Goal: Download file/media

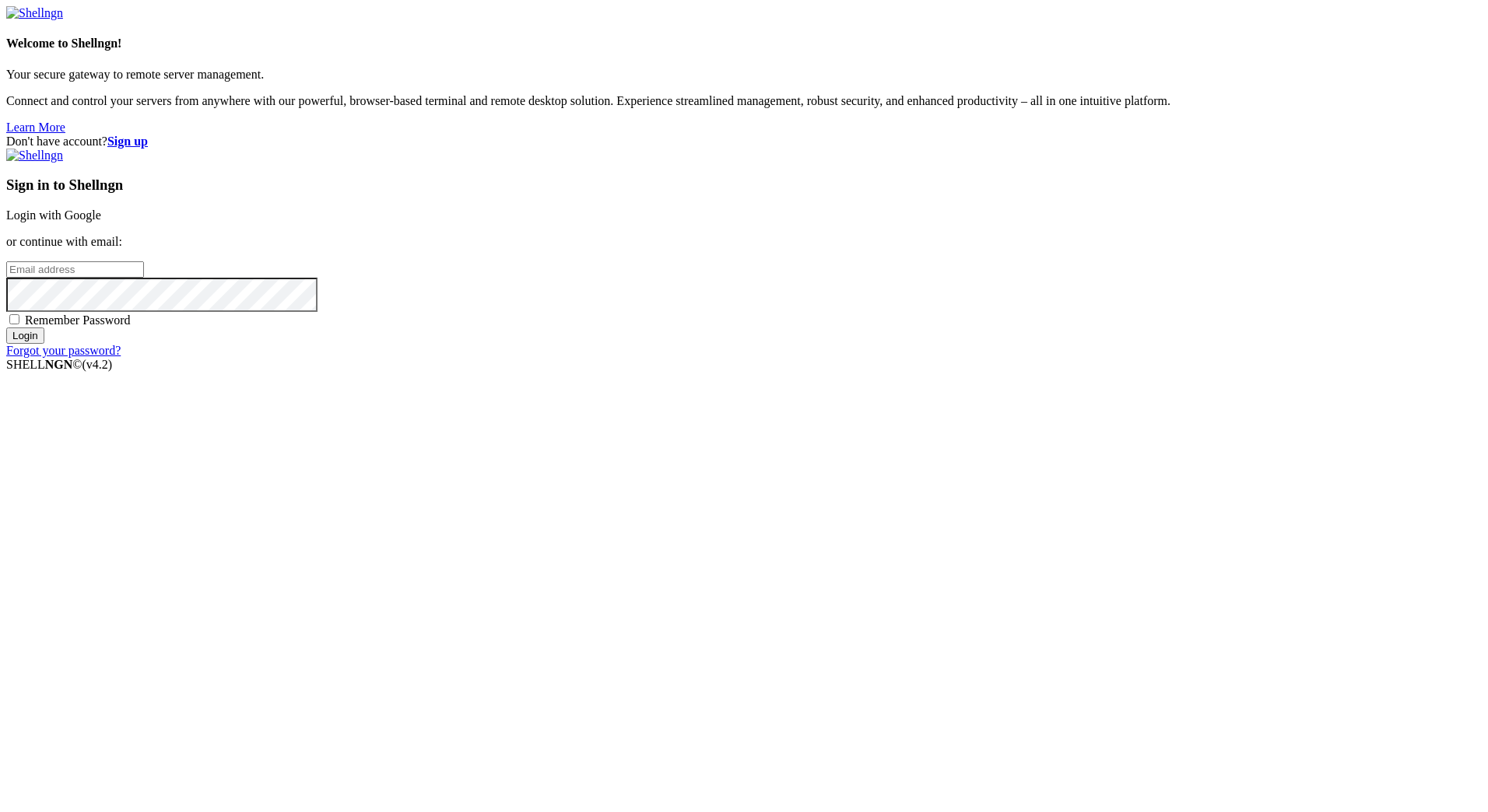
click at [101, 222] on link "Login with Google" at bounding box center [53, 215] width 95 height 13
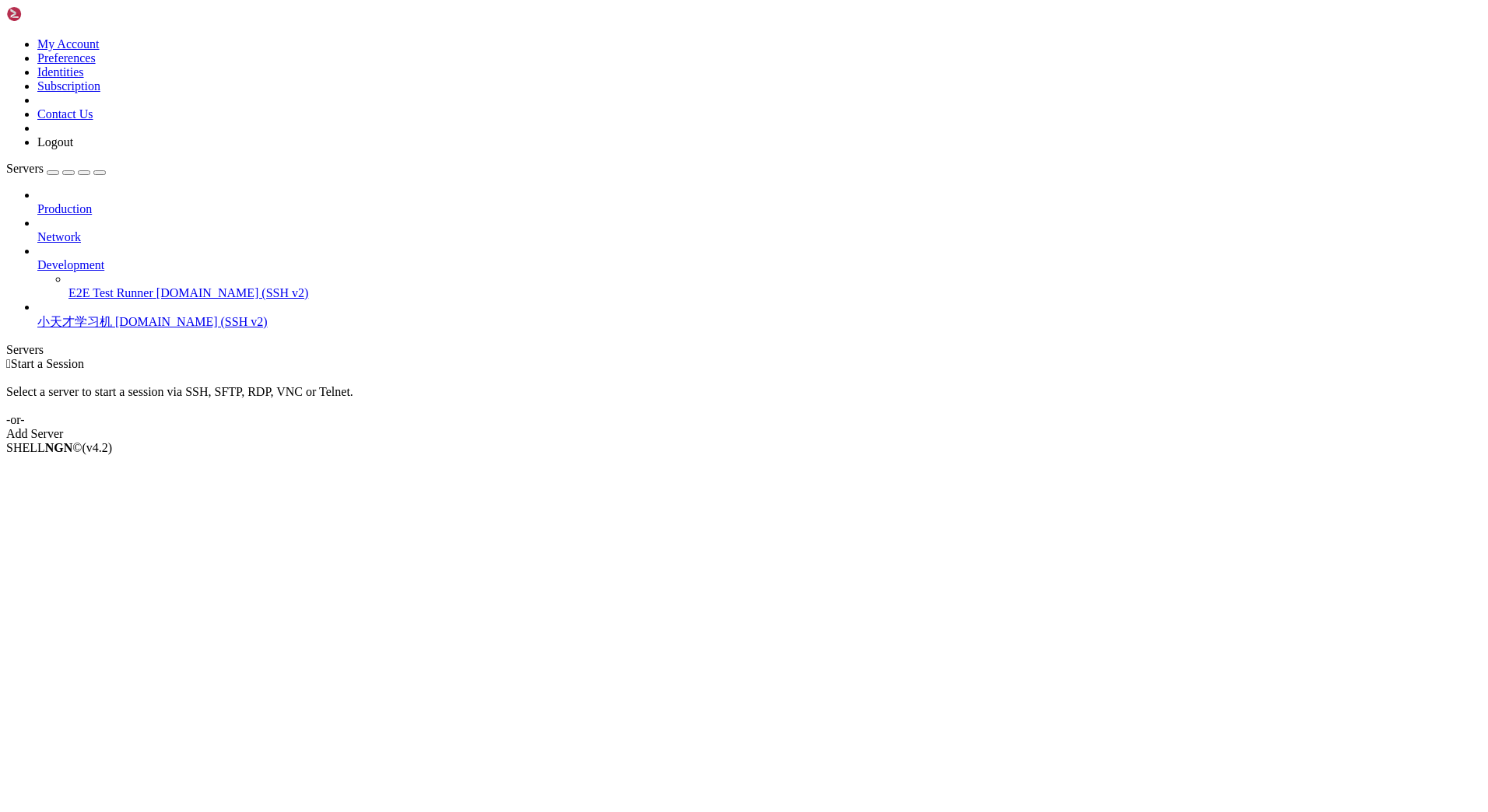
click at [99, 315] on span "小天才学习机" at bounding box center [75, 321] width 75 height 13
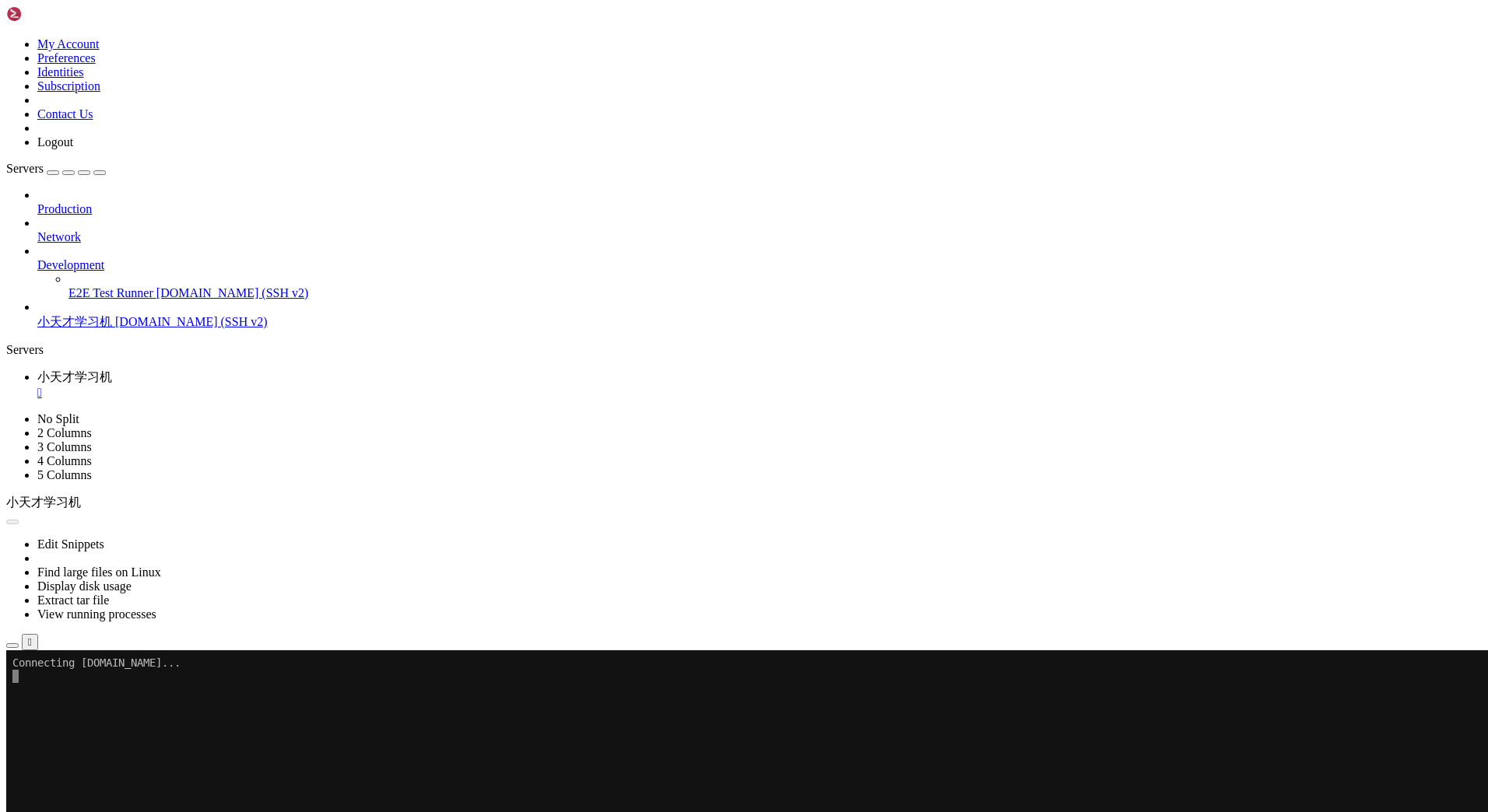
click at [13, 646] on icon "button" at bounding box center [13, 646] width 0 height 0
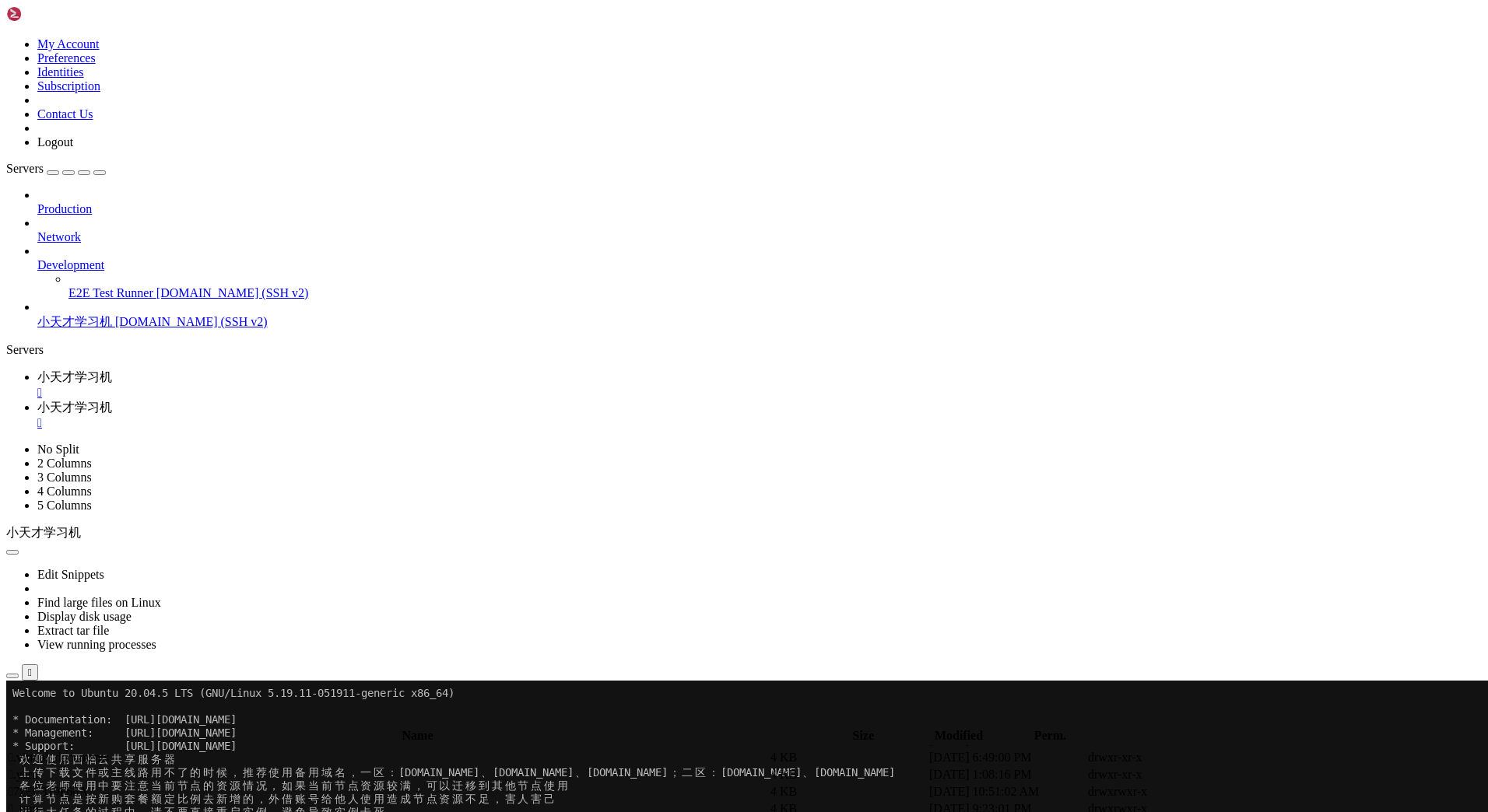
scroll to position [311, 0]
click at [388, 796] on td " anaconda3" at bounding box center [388, 804] width 760 height 16
click at [66, 797] on span " anaconda3" at bounding box center [38, 803] width 58 height 13
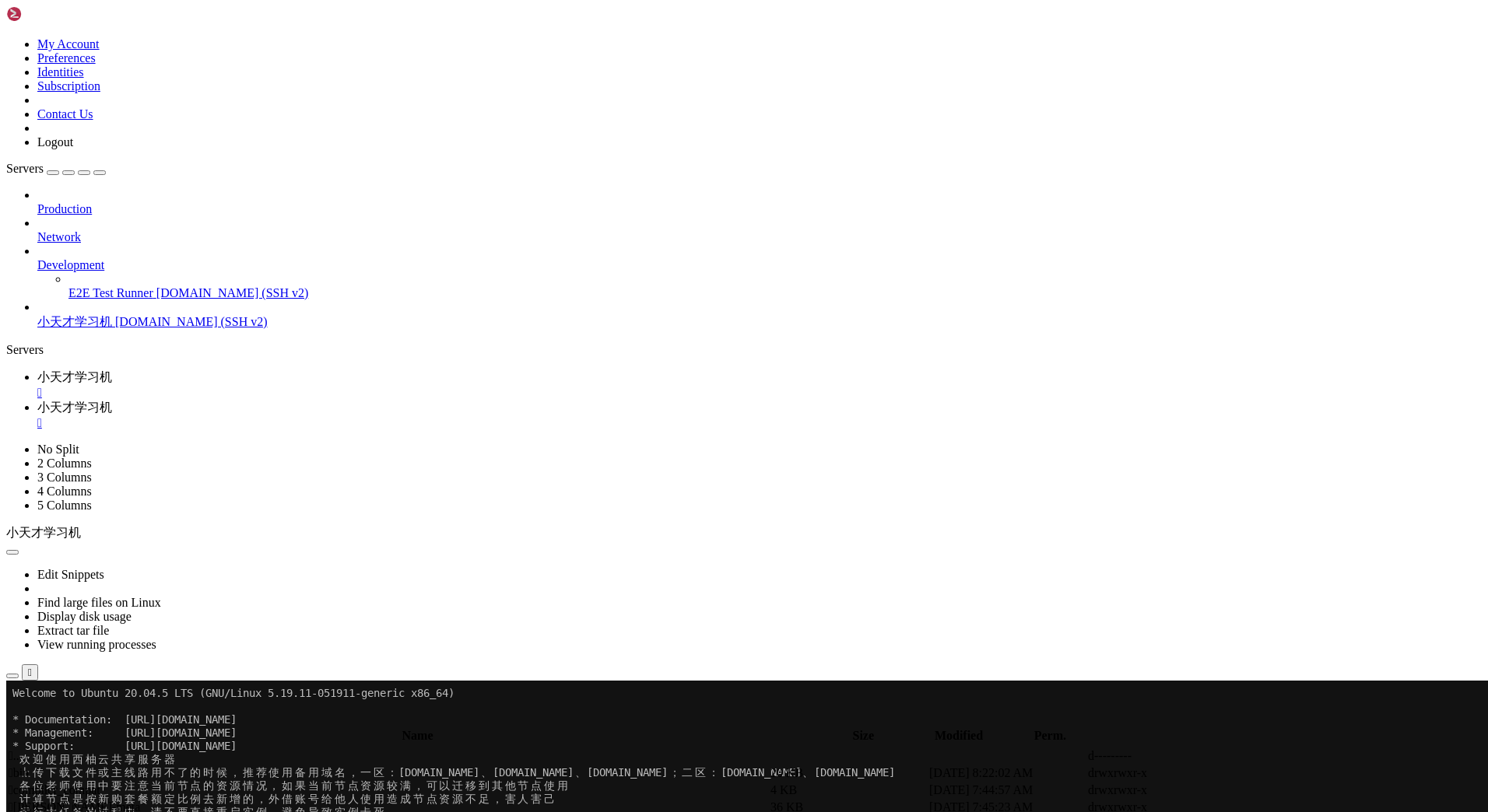
click at [23, 783] on span " sc" at bounding box center [16, 789] width 15 height 13
click at [20, 749] on span " .." at bounding box center [14, 756] width 11 height 13
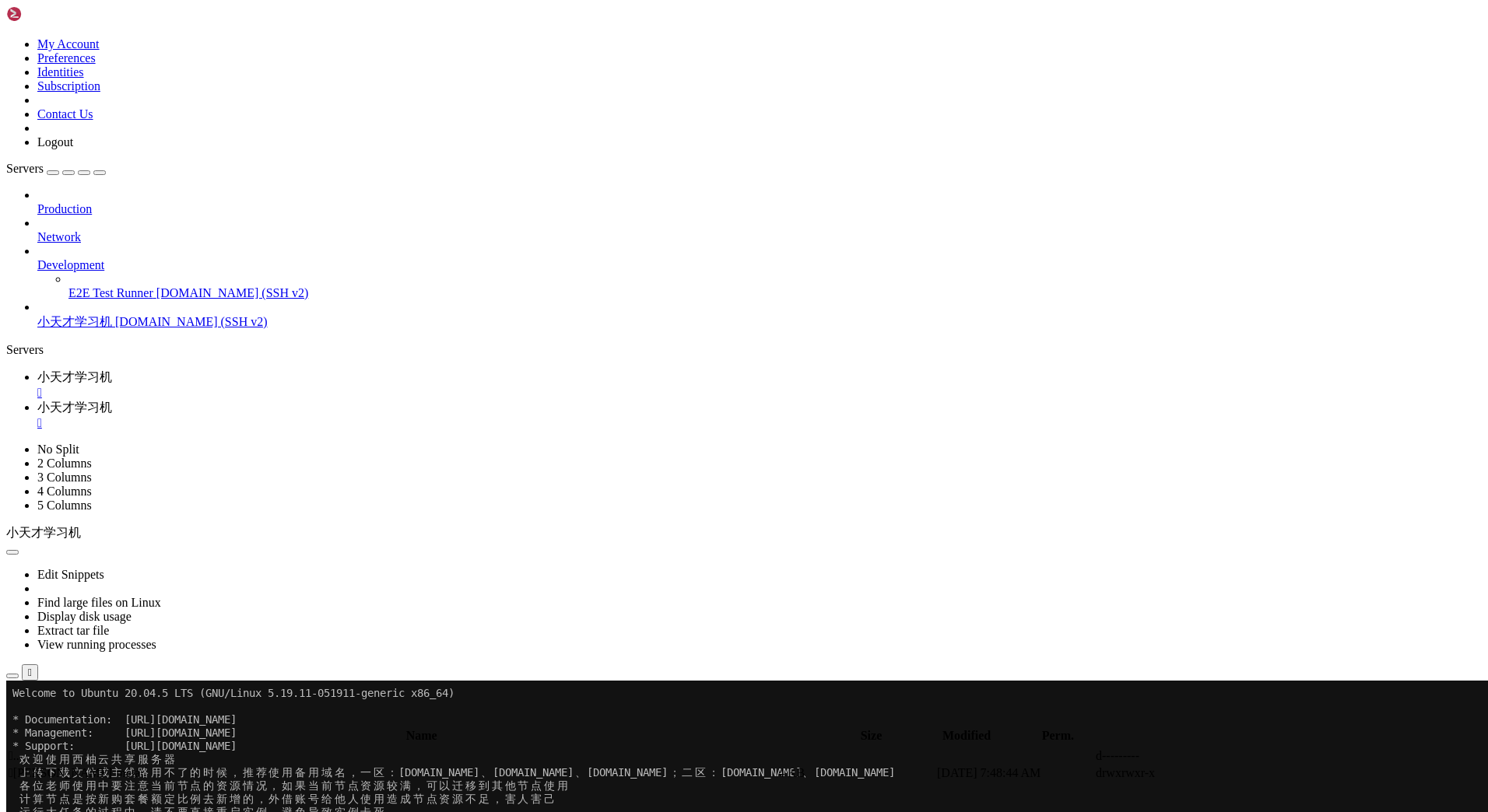
click at [20, 749] on span " .." at bounding box center [14, 756] width 11 height 13
click at [38, 766] on span " cpdb" at bounding box center [23, 772] width 29 height 13
click at [20, 749] on span " .." at bounding box center [14, 756] width 11 height 13
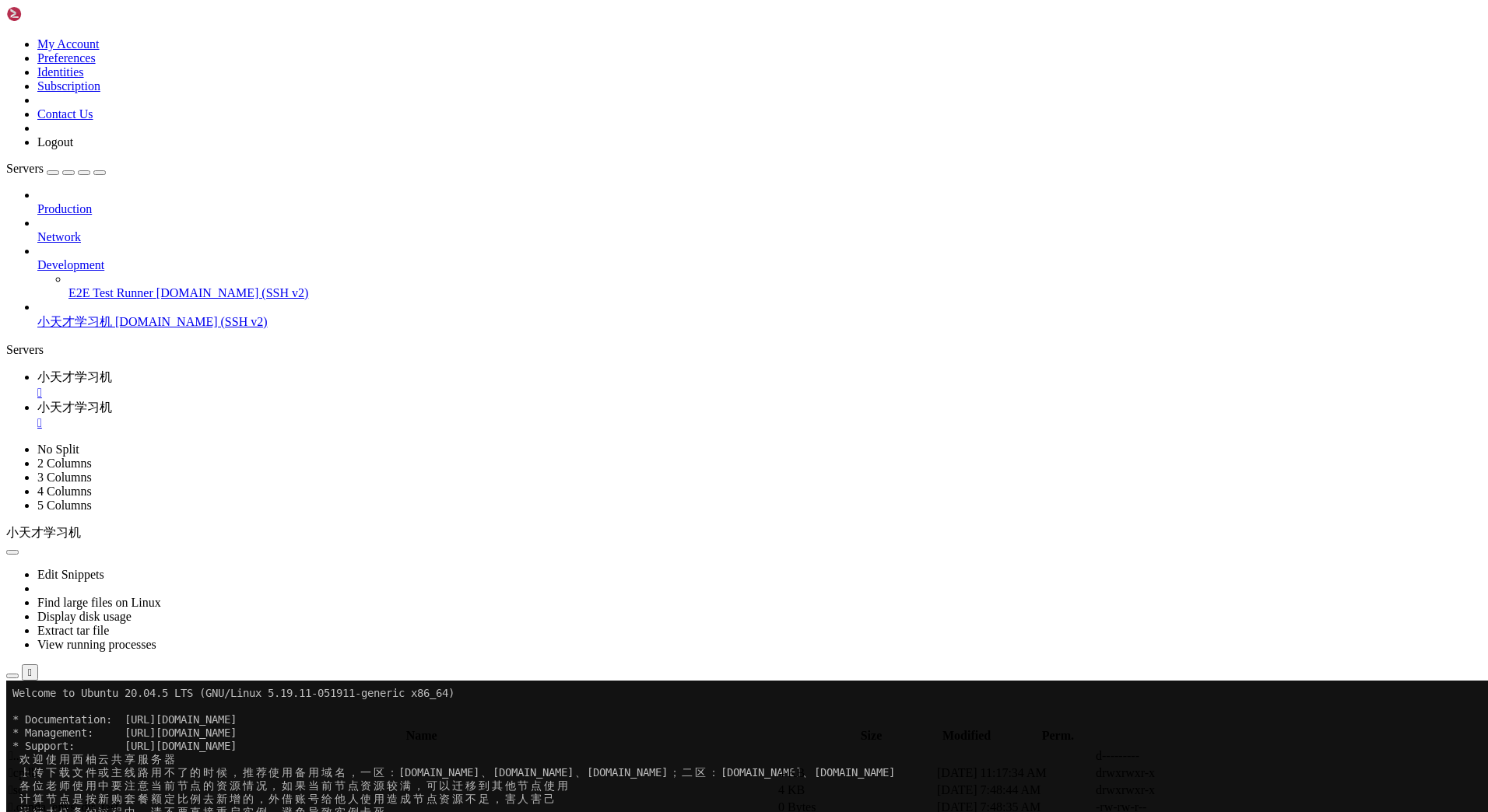
click at [20, 749] on span " .." at bounding box center [14, 756] width 11 height 13
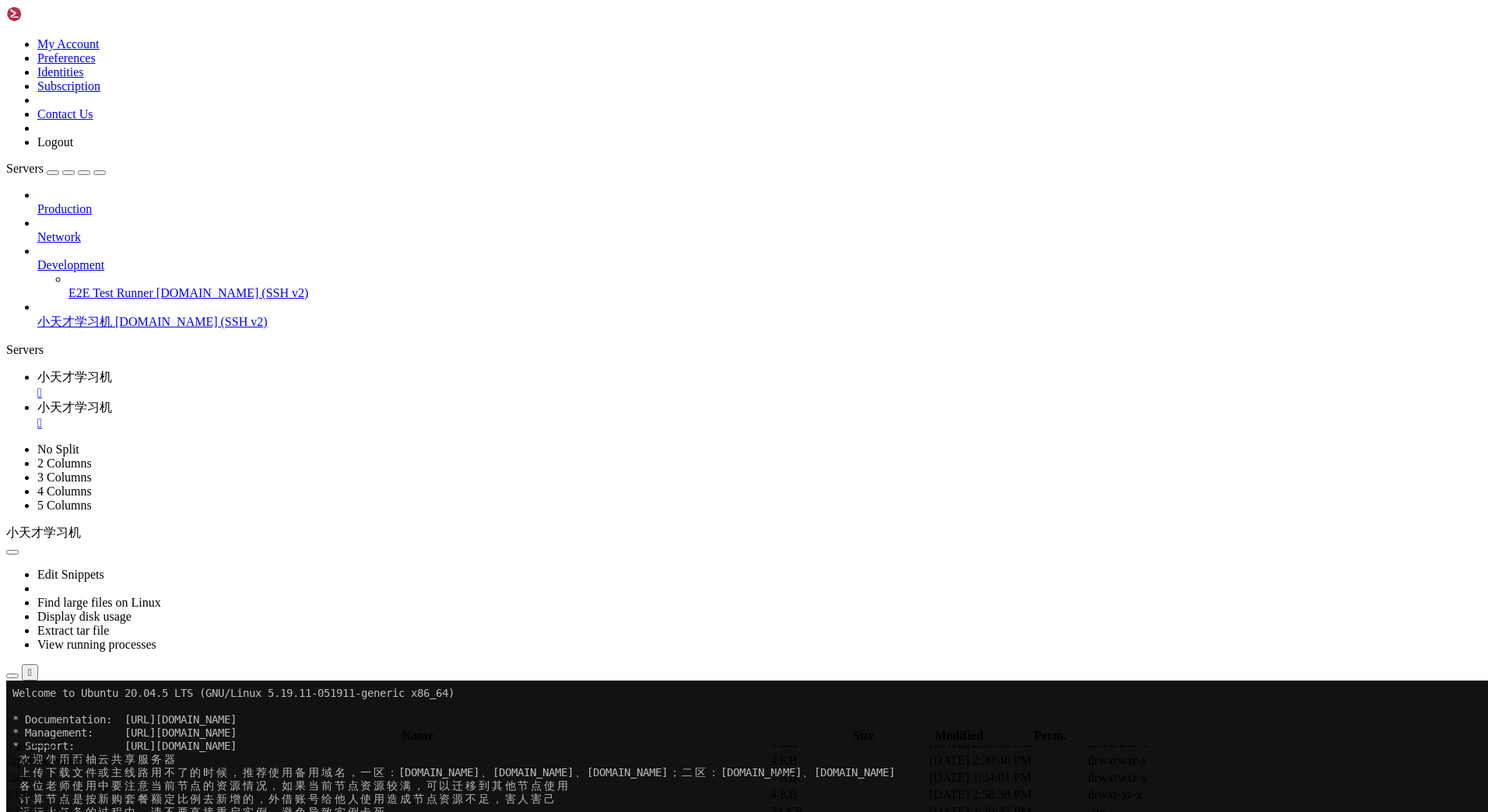
click at [72, 685] on span " miniconda3" at bounding box center [40, 692] width 63 height 13
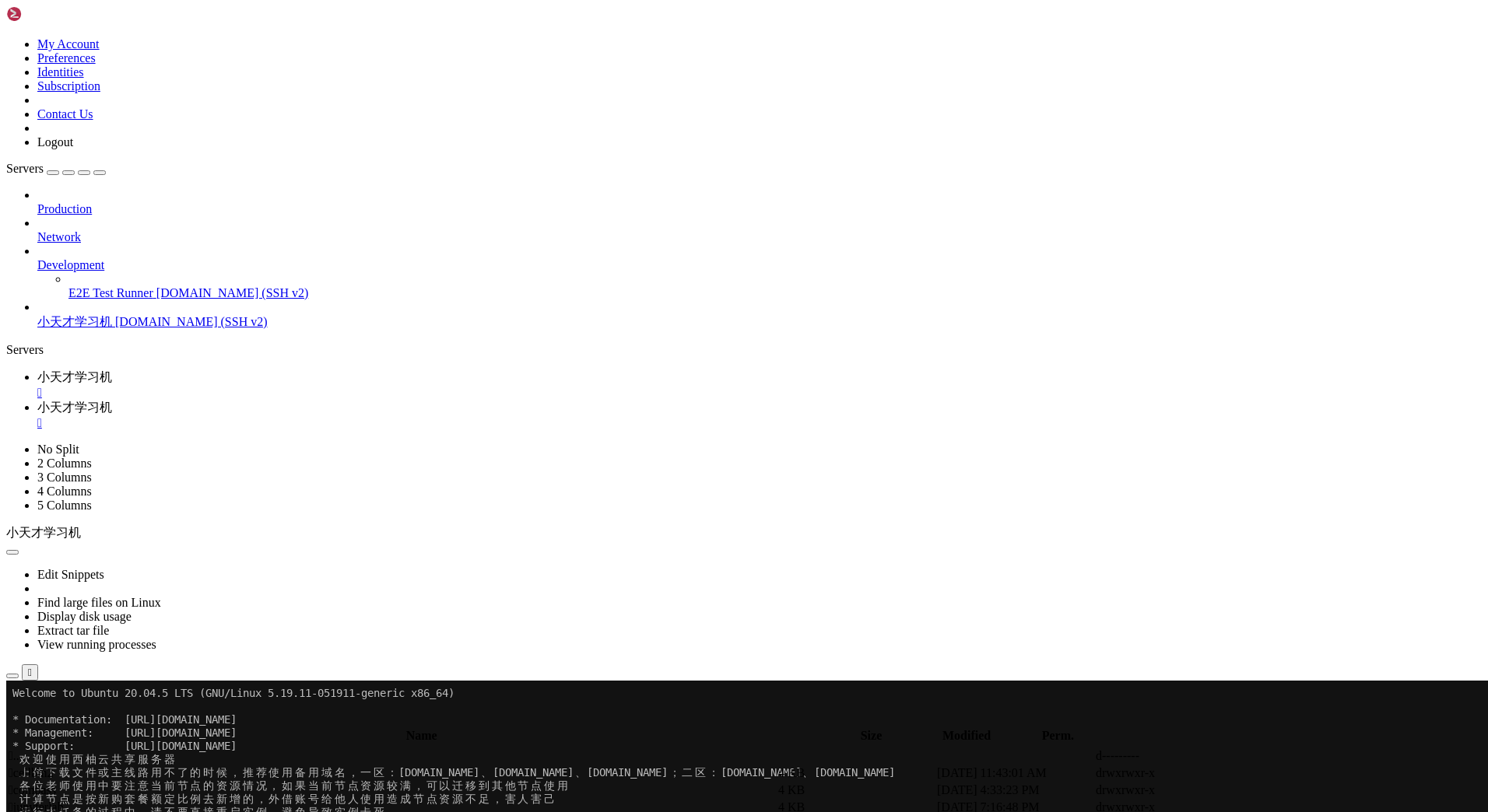
click at [389, 799] on td " jupyterlab" at bounding box center [392, 807] width 768 height 16
click at [432, 765] on td " bin" at bounding box center [392, 773] width 768 height 16
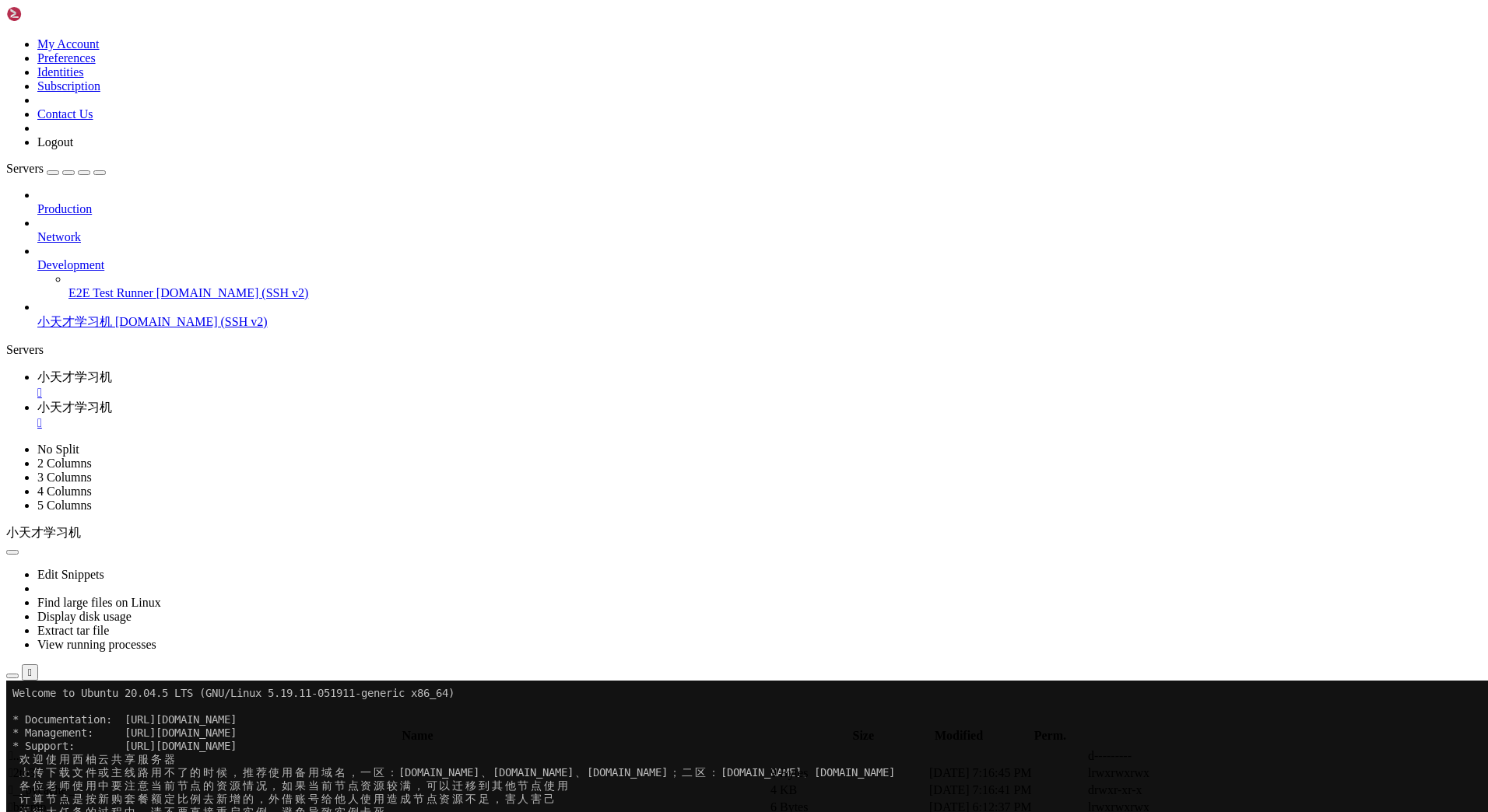
click at [20, 749] on span " .." at bounding box center [14, 756] width 11 height 13
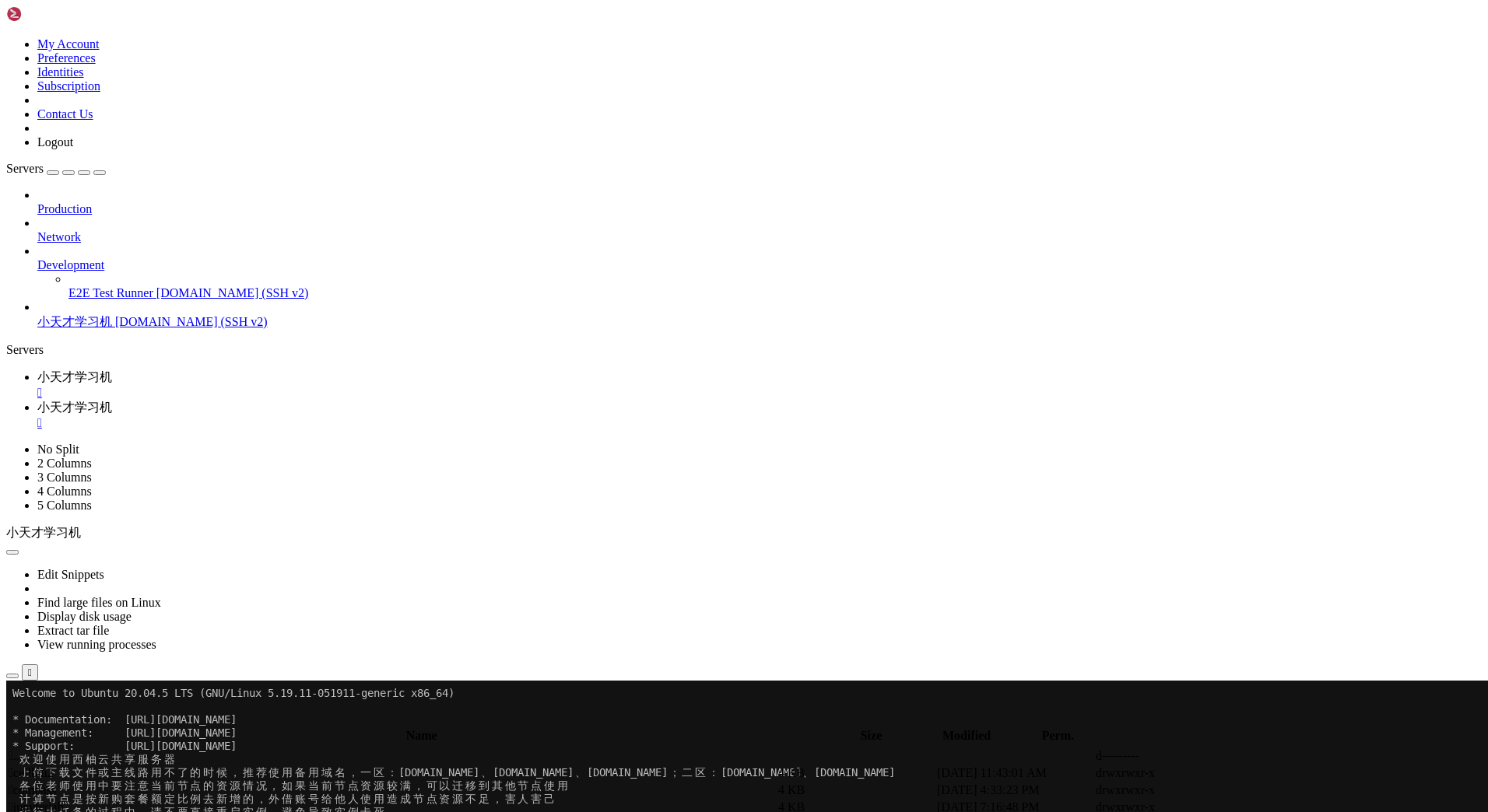
click at [20, 749] on span " .." at bounding box center [14, 756] width 11 height 13
click at [154, 635] on span " CSI-Microbes-identification" at bounding box center [81, 642] width 145 height 13
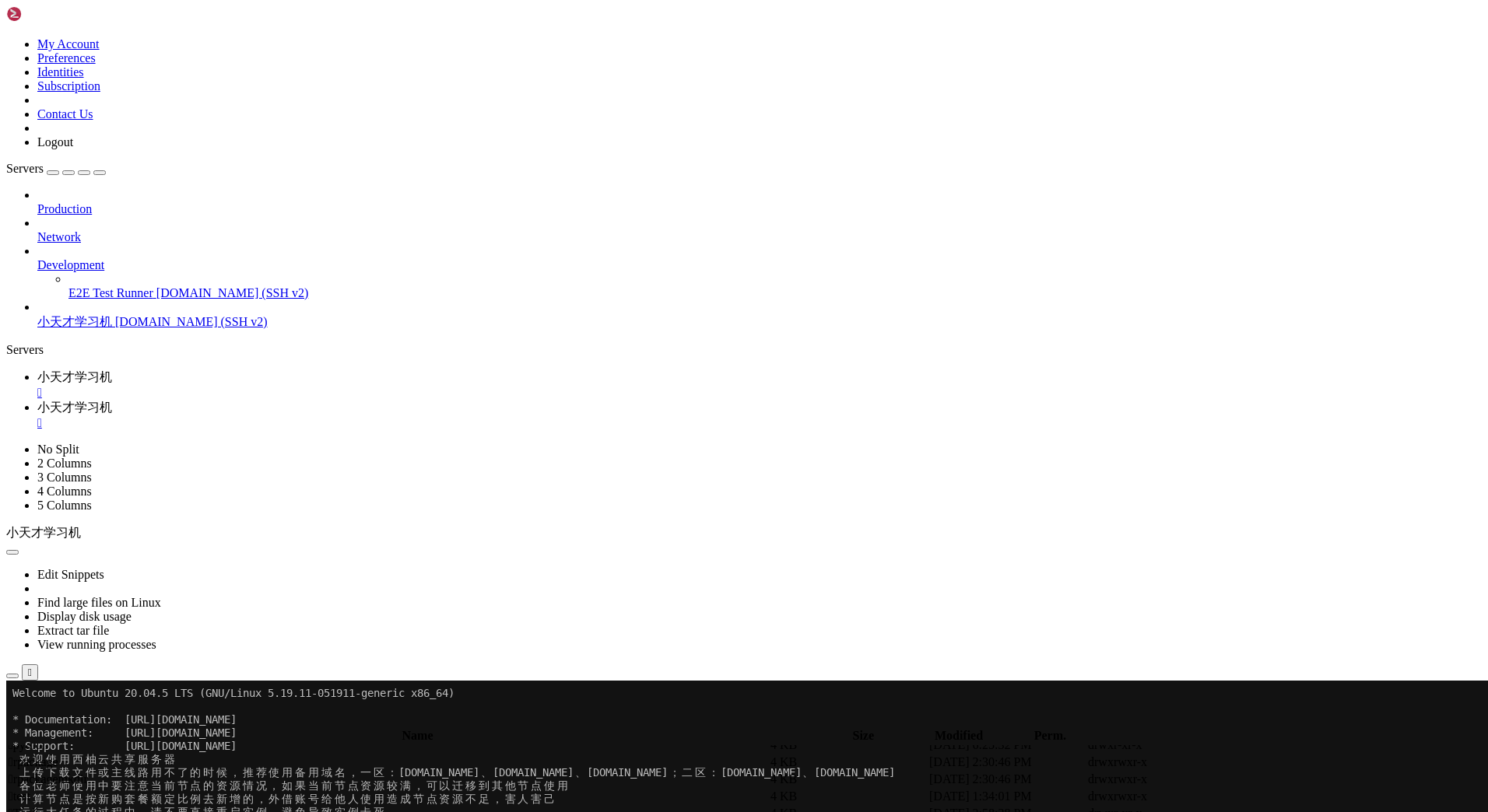
click at [154, 635] on span " CSI-Microbes-identification" at bounding box center [81, 642] width 145 height 13
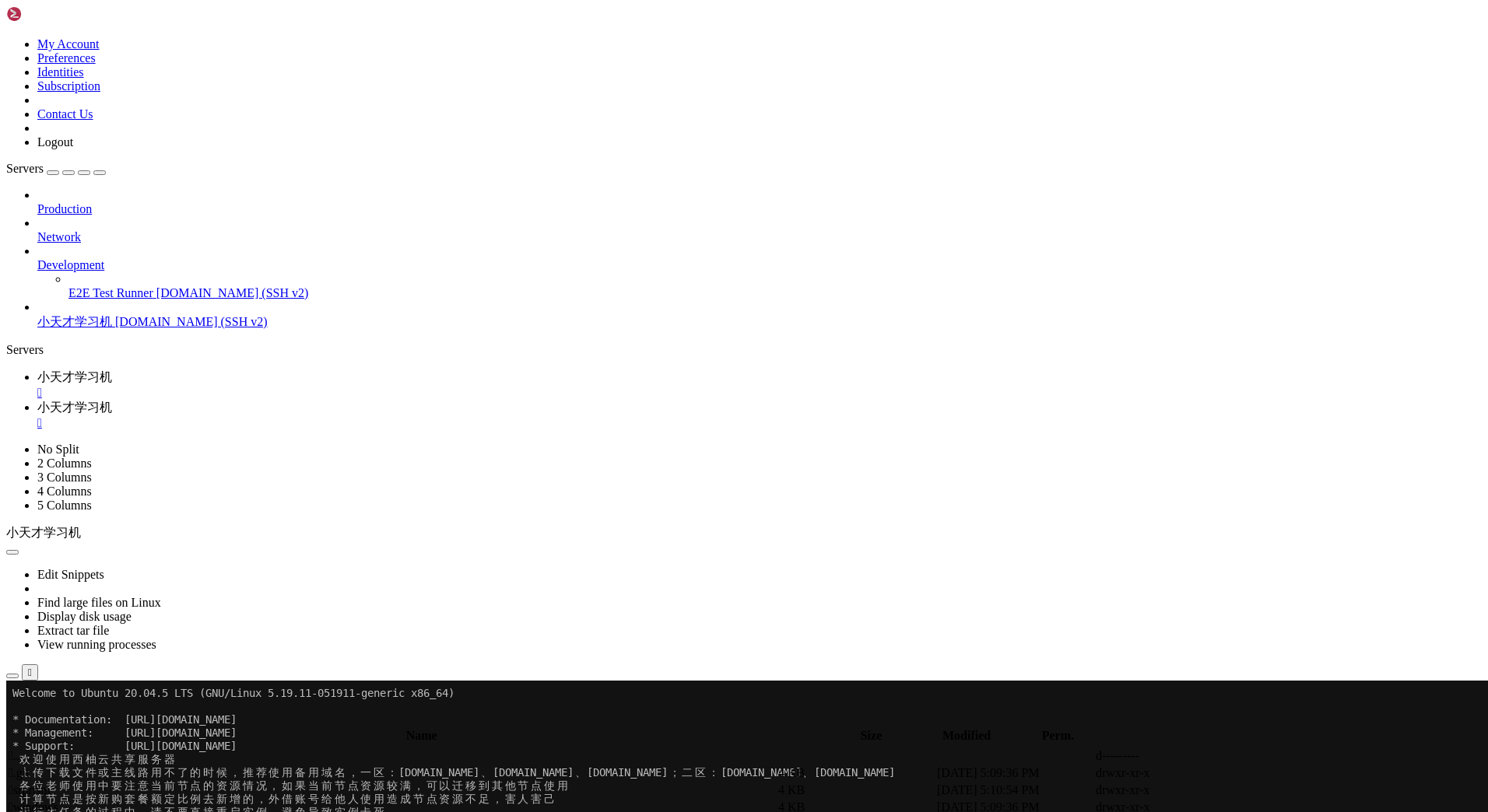
click at [20, 749] on span " .." at bounding box center [14, 756] width 11 height 13
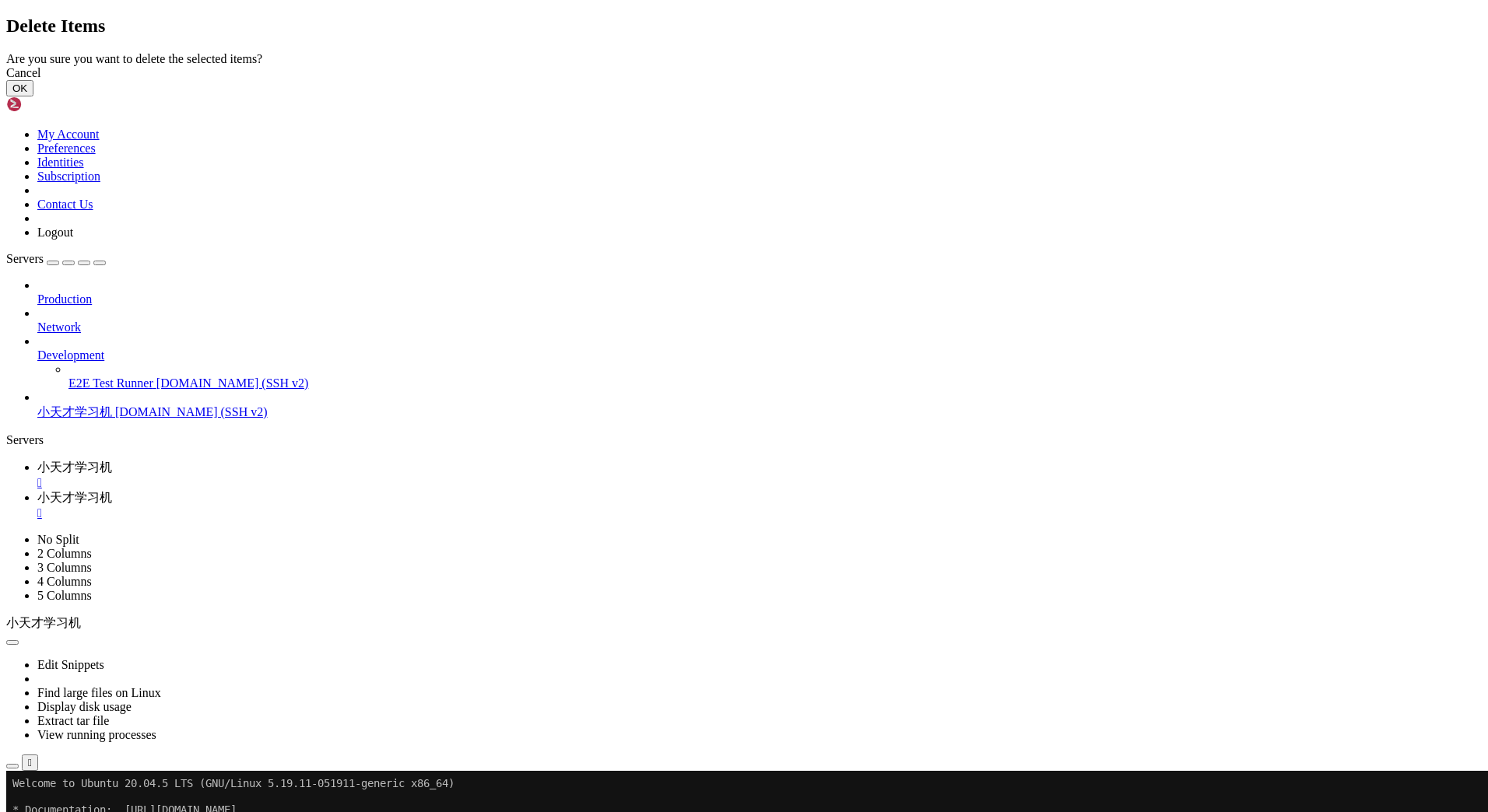
click at [34, 96] on button "OK" at bounding box center [20, 88] width 27 height 16
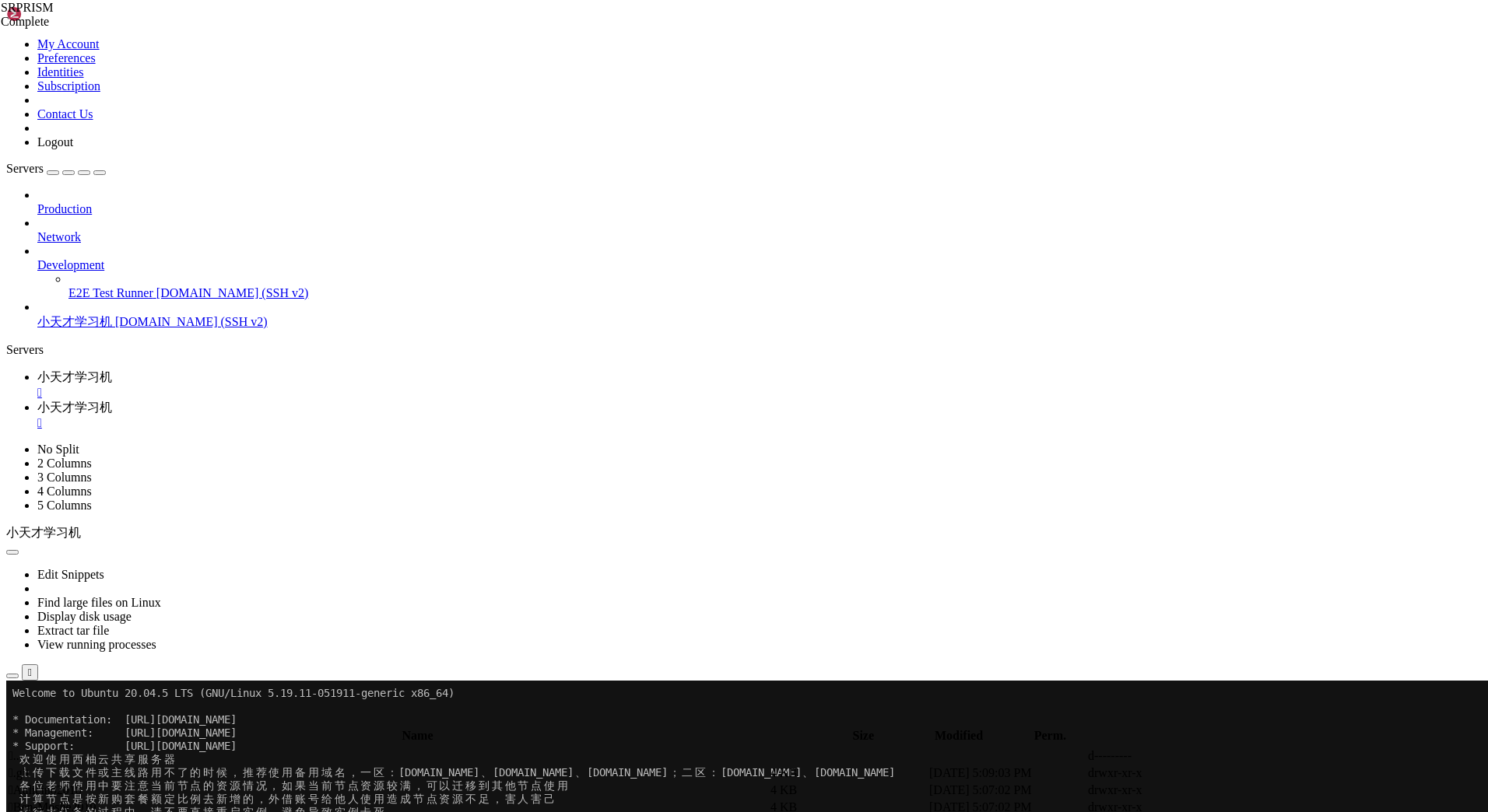
scroll to position [0, 0]
click at [20, 749] on span " .." at bounding box center [14, 756] width 11 height 13
type input "/home/[PERSON_NAME]"
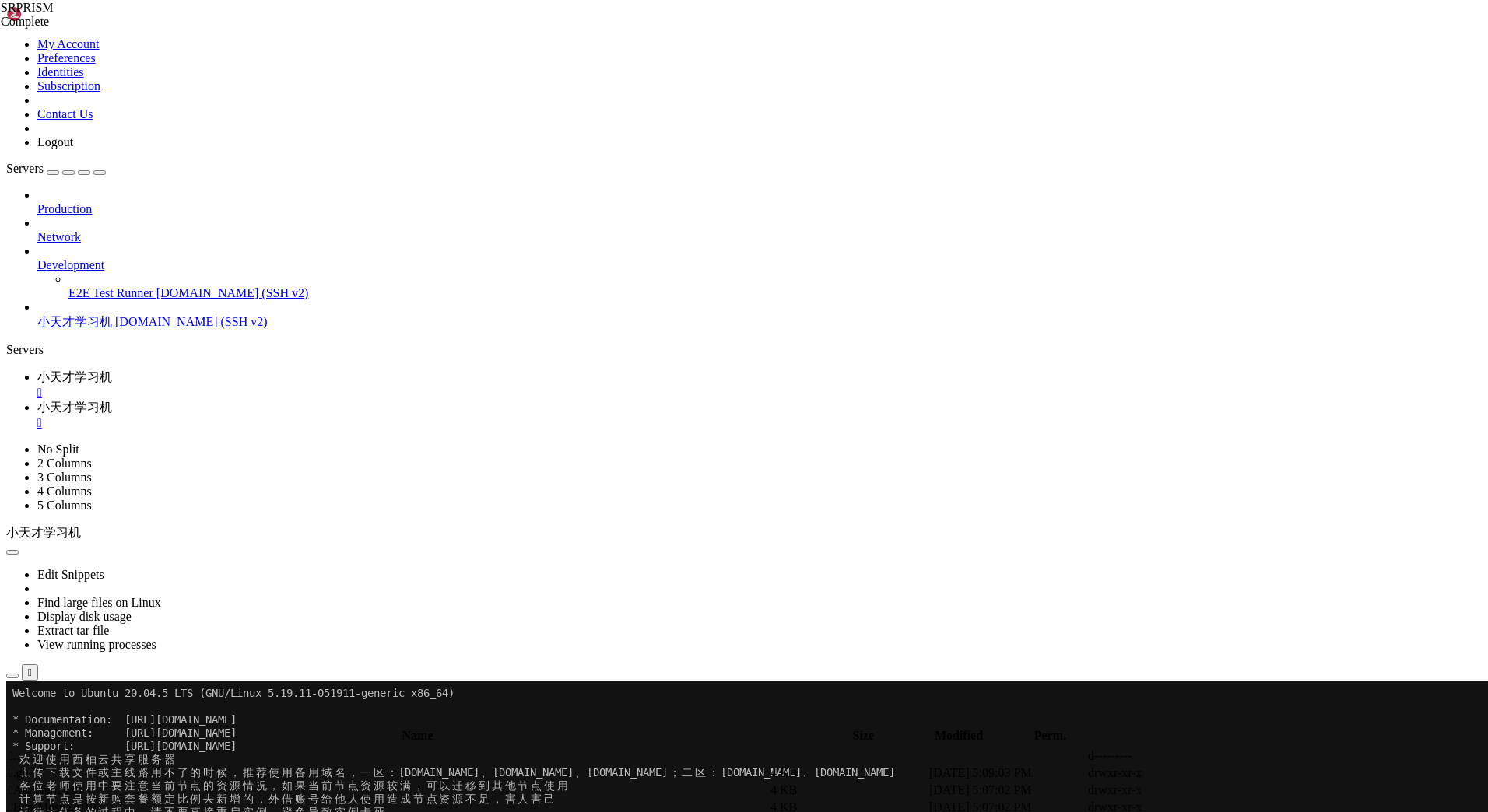
click at [20, 749] on span " .." at bounding box center [14, 756] width 11 height 13
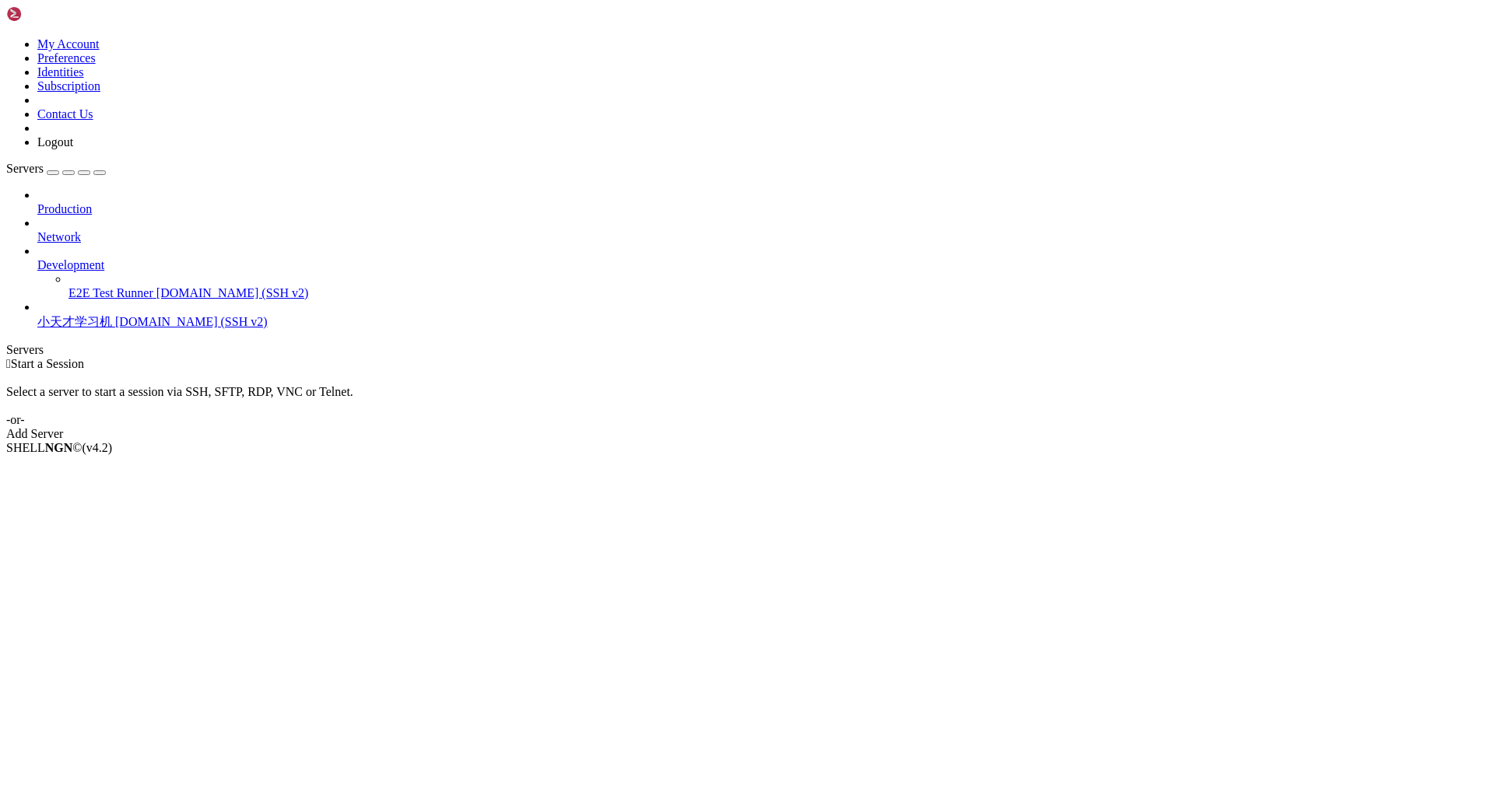
click at [70, 315] on span "小天才学习机" at bounding box center [75, 321] width 75 height 13
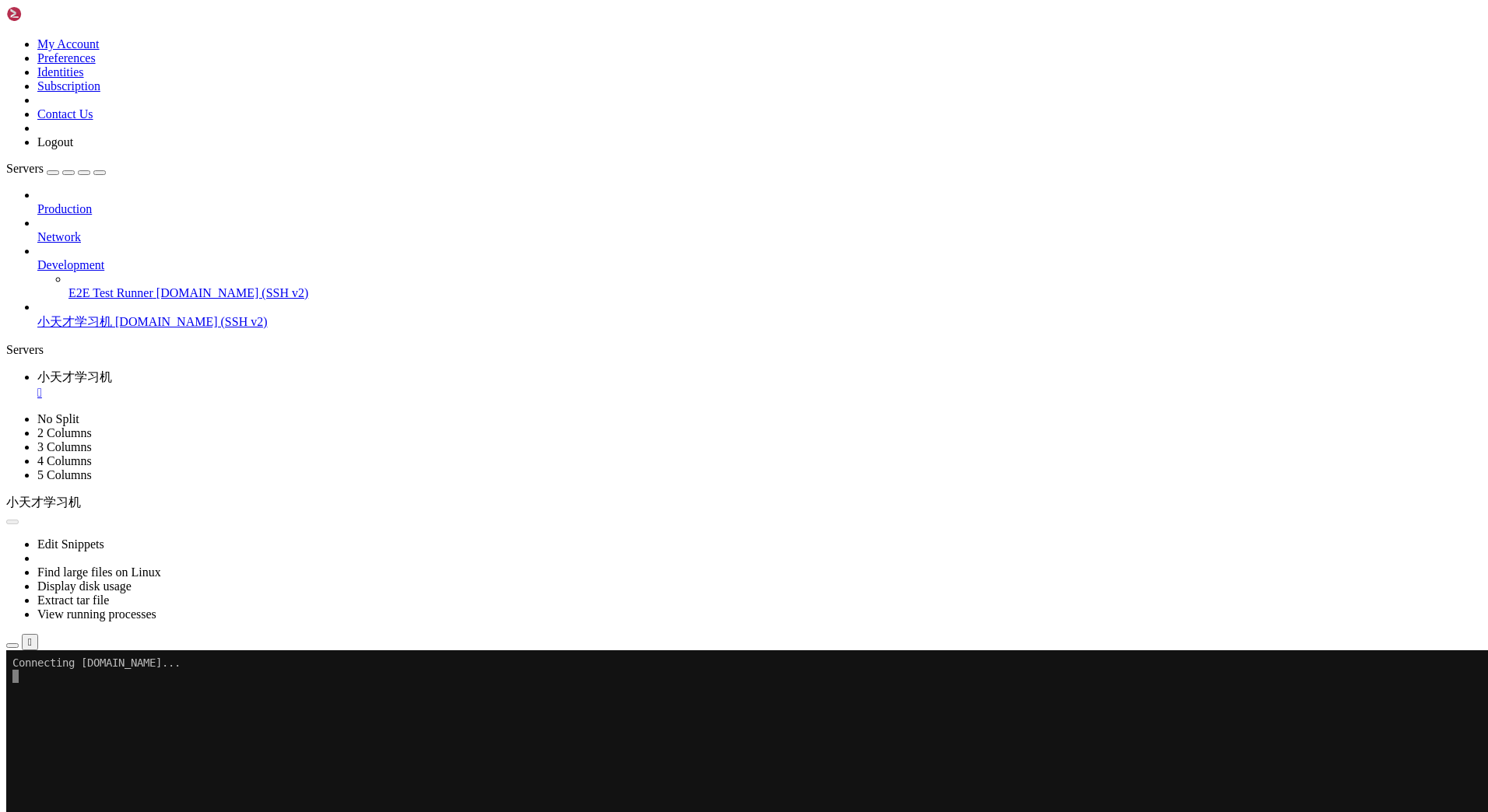
click at [13, 646] on icon "button" at bounding box center [13, 646] width 0 height 0
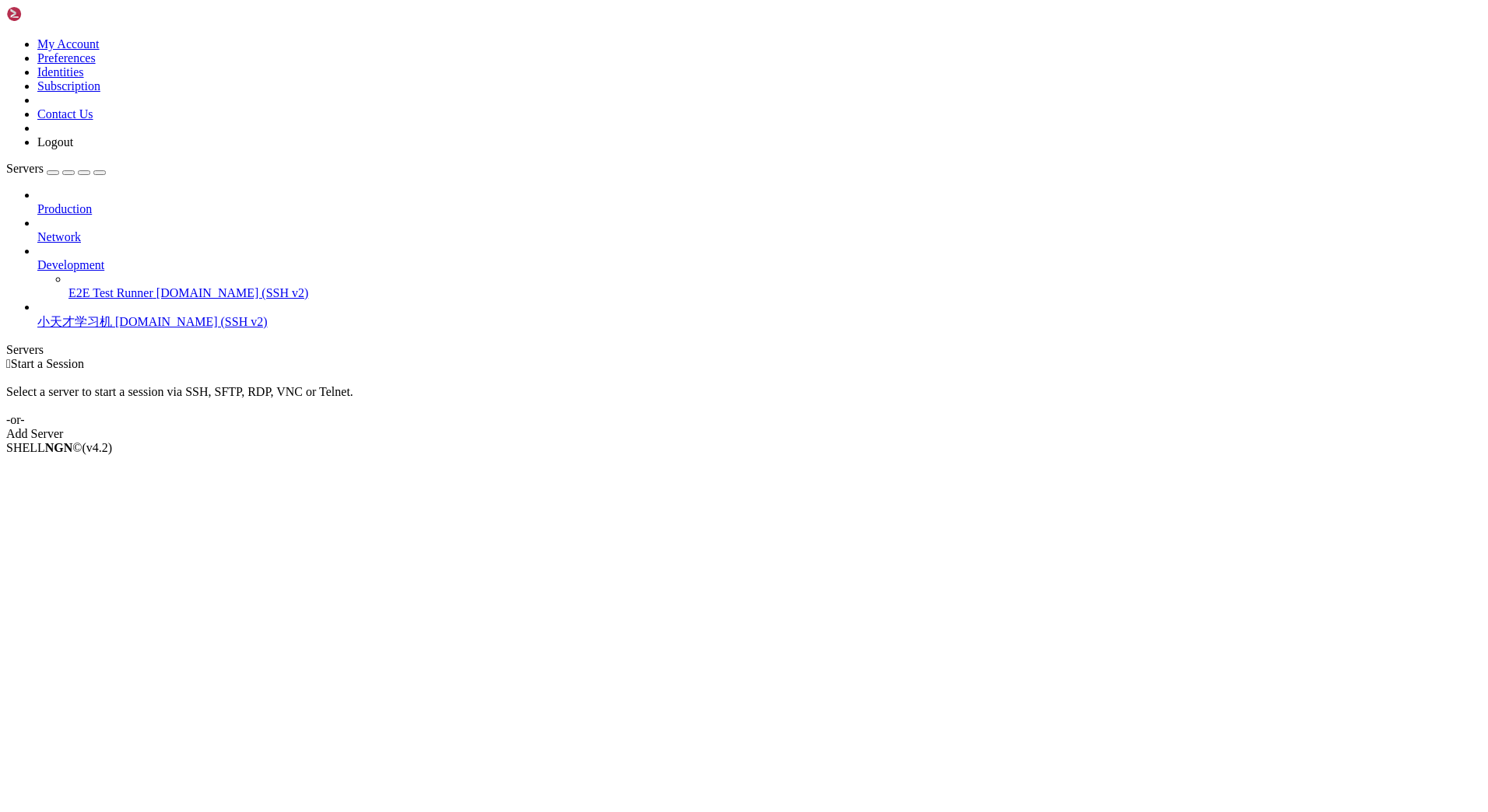
click at [120, 315] on span "[DOMAIN_NAME] (SSH v2)" at bounding box center [191, 321] width 152 height 13
click at [115, 315] on span "[DOMAIN_NAME] (SSH v2)" at bounding box center [191, 321] width 152 height 13
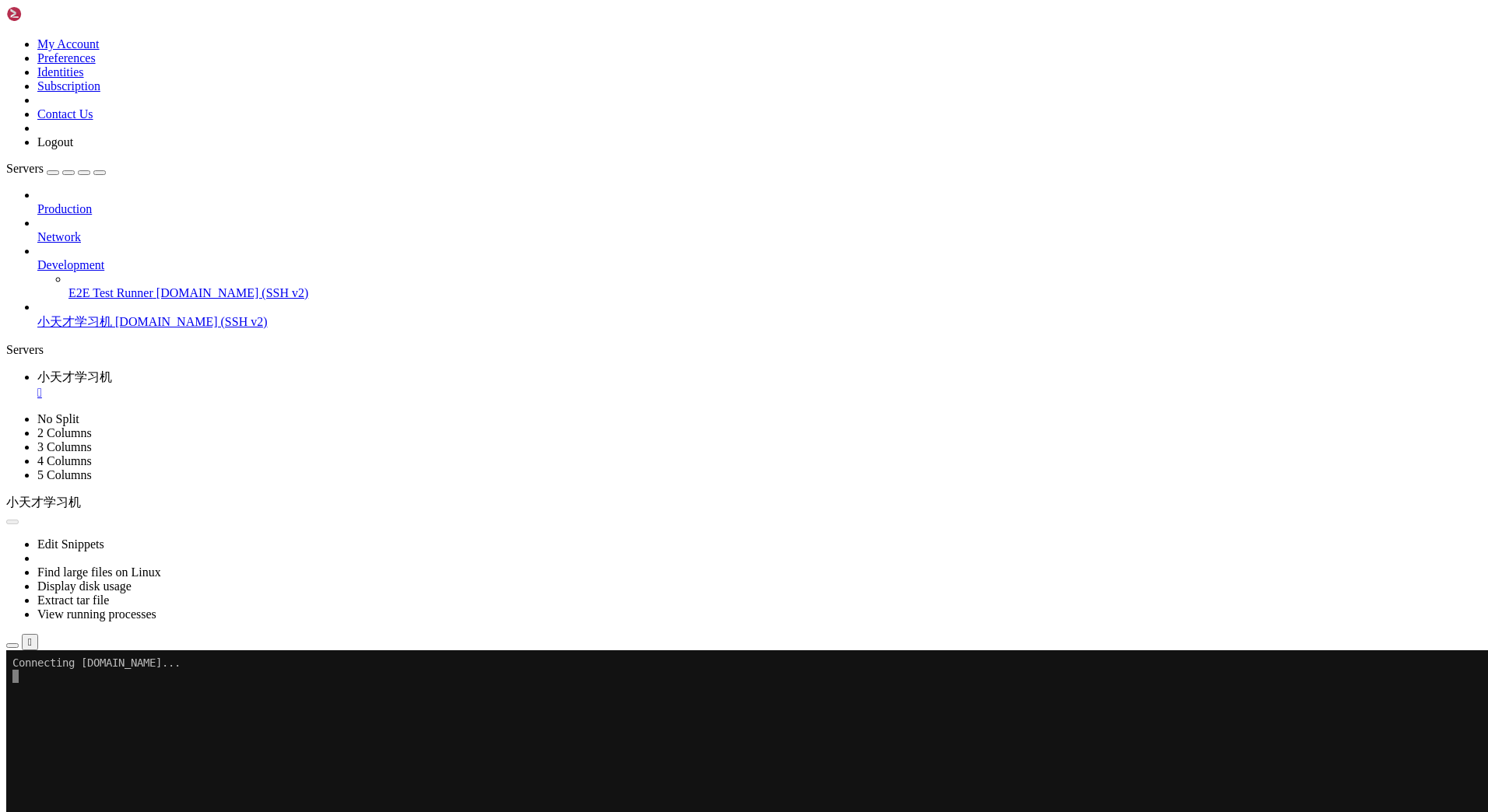
click at [13, 646] on icon "button" at bounding box center [13, 646] width 0 height 0
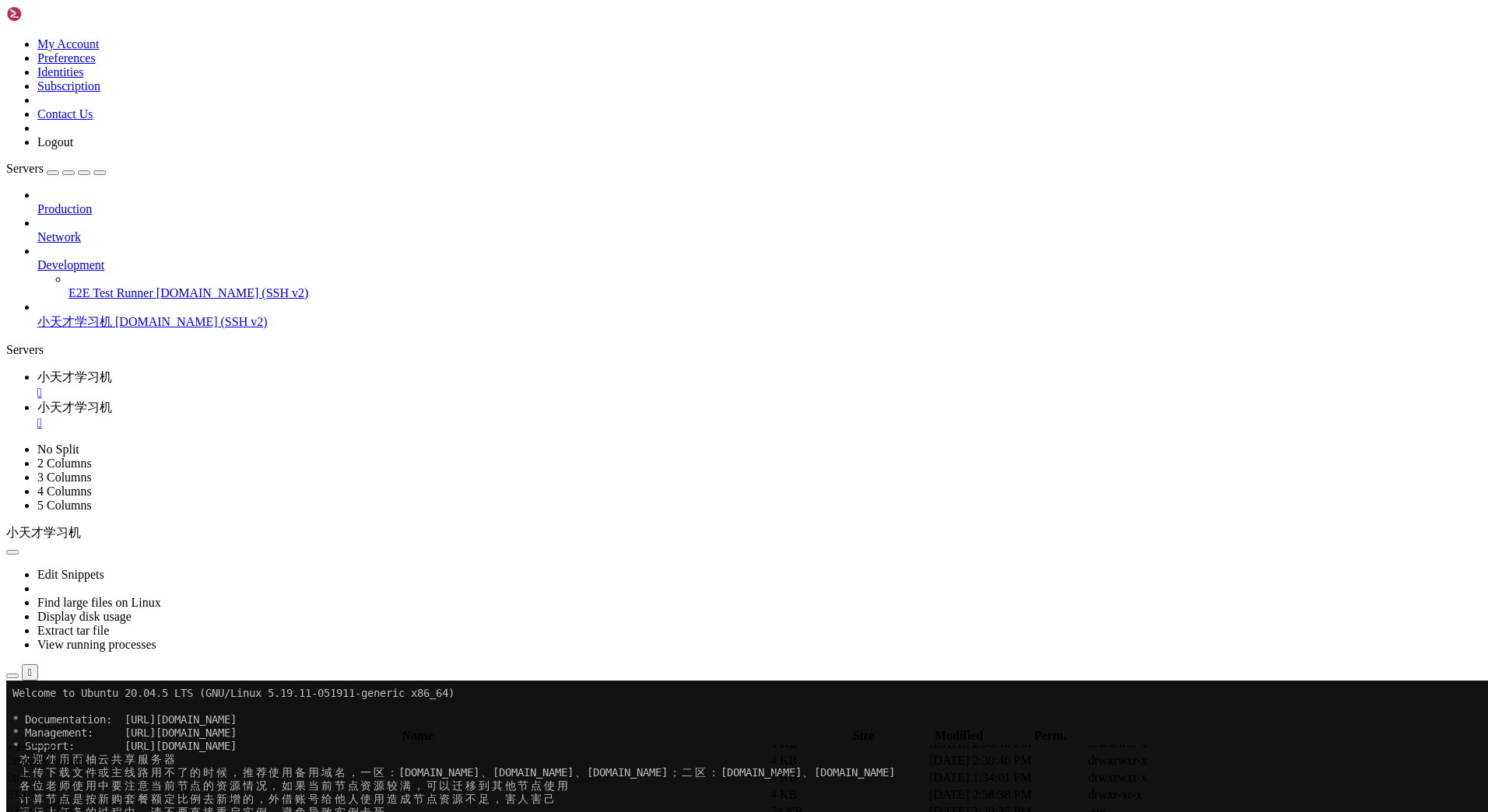
scroll to position [700, 0]
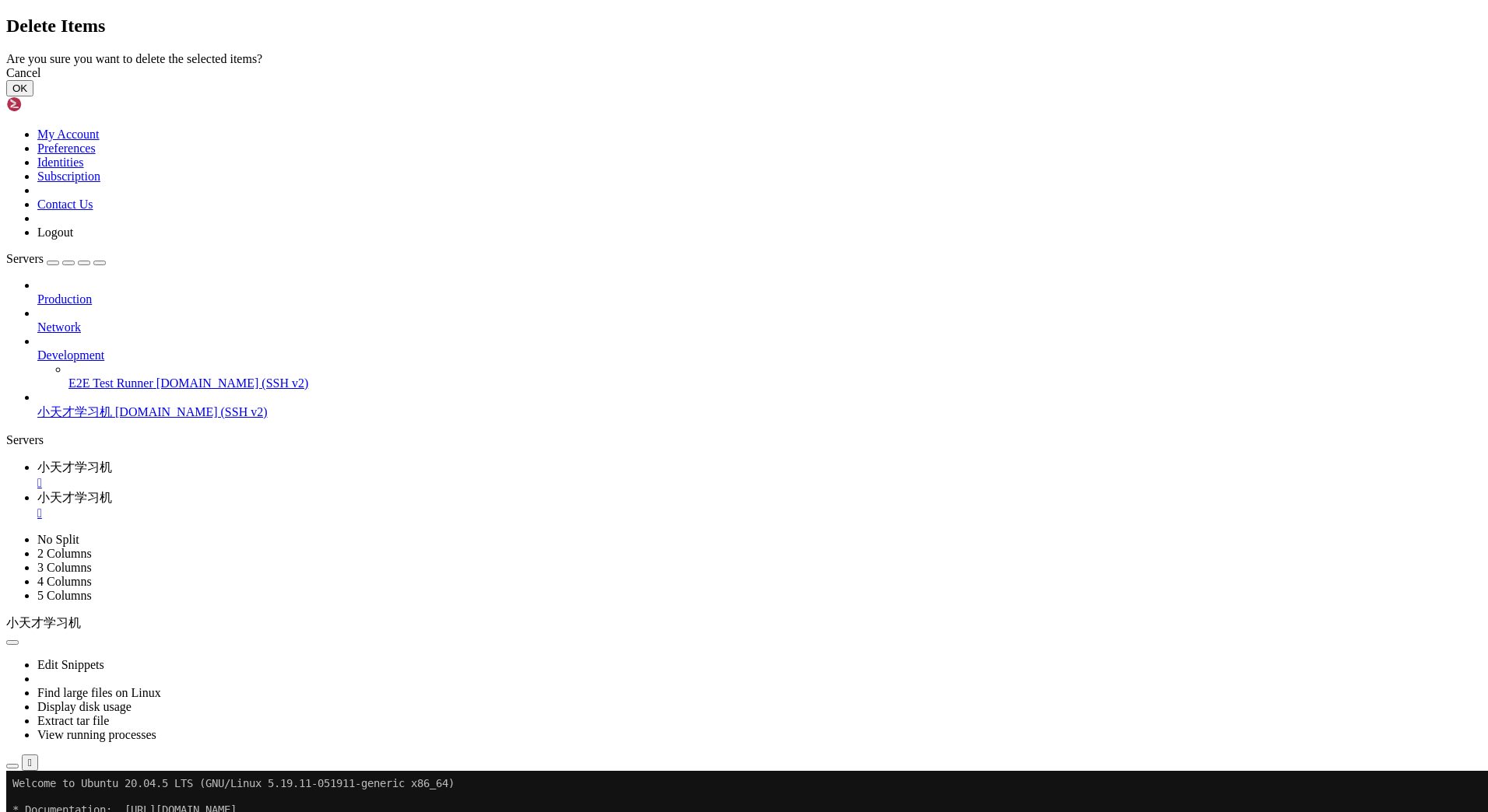
drag, startPoint x: 920, startPoint y: 460, endPoint x: 931, endPoint y: 463, distance: 11.4
click at [34, 96] on button "OK" at bounding box center [20, 88] width 27 height 16
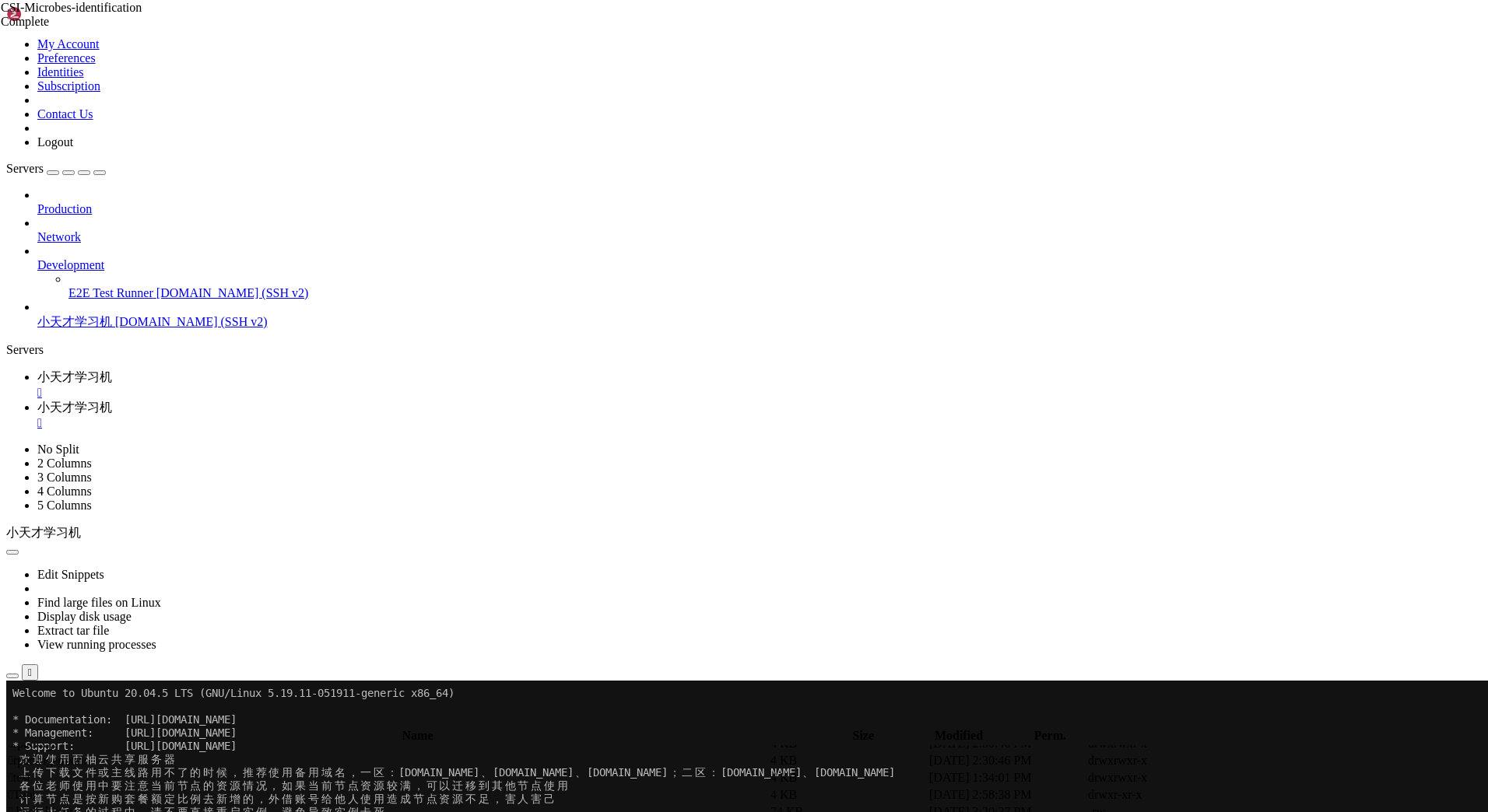
scroll to position [585, 0]
click at [300, 616] on td " Chaofan" at bounding box center [388, 624] width 760 height 16
click at [56, 617] on span " Chaofan" at bounding box center [32, 623] width 47 height 13
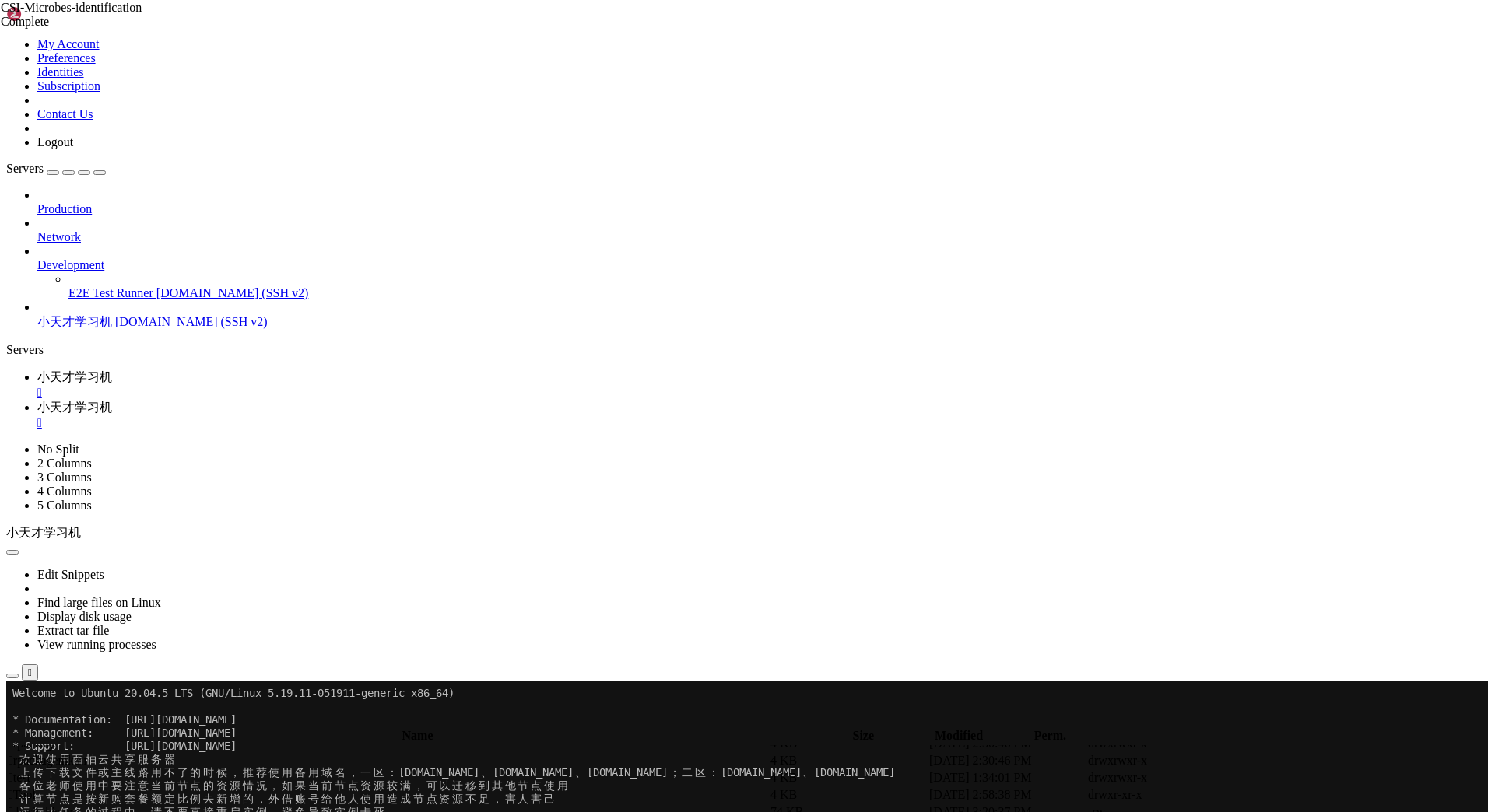
click at [56, 617] on span " Chaofan" at bounding box center [32, 623] width 47 height 13
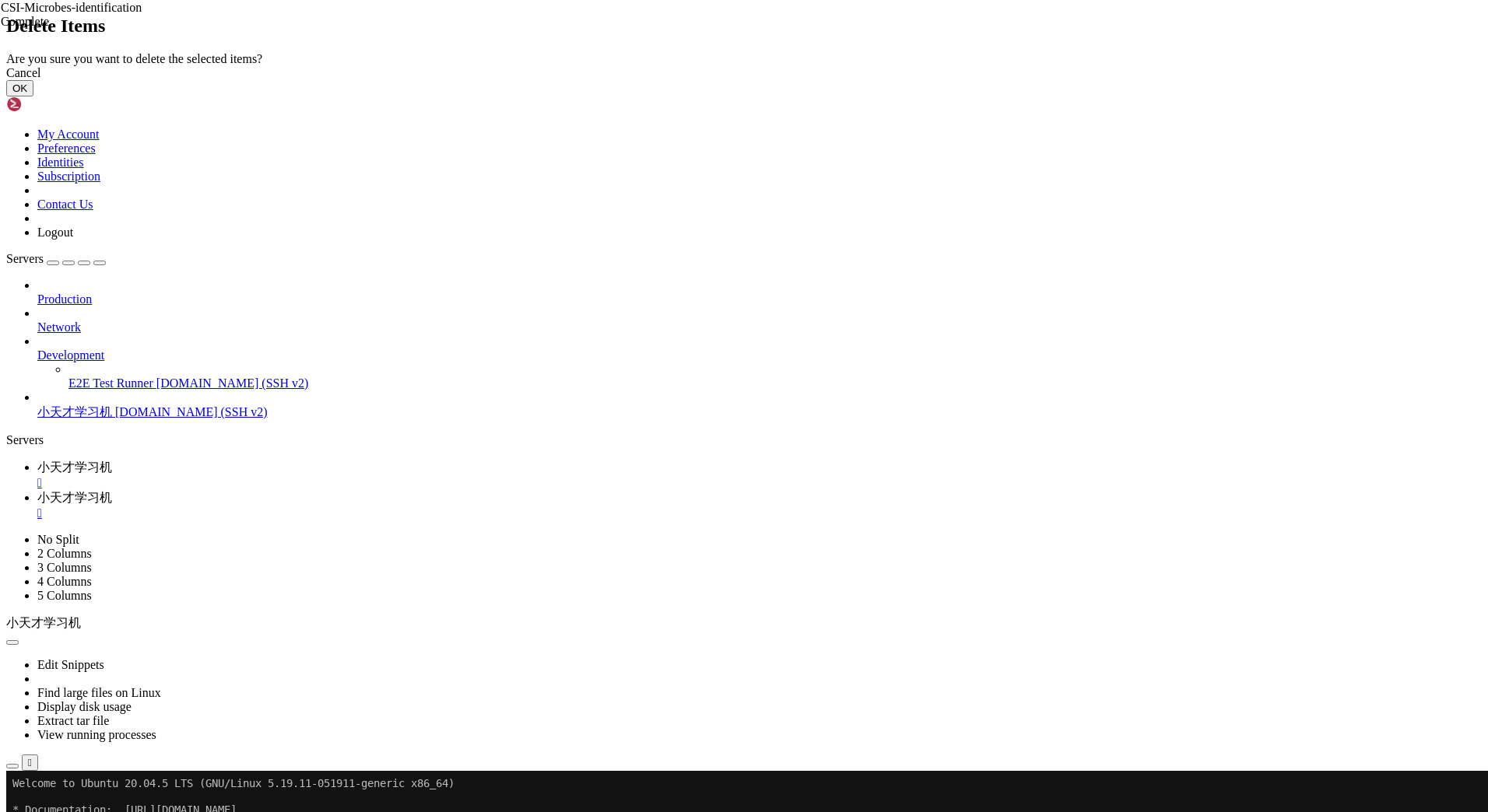
click at [34, 96] on button "OK" at bounding box center [20, 88] width 27 height 16
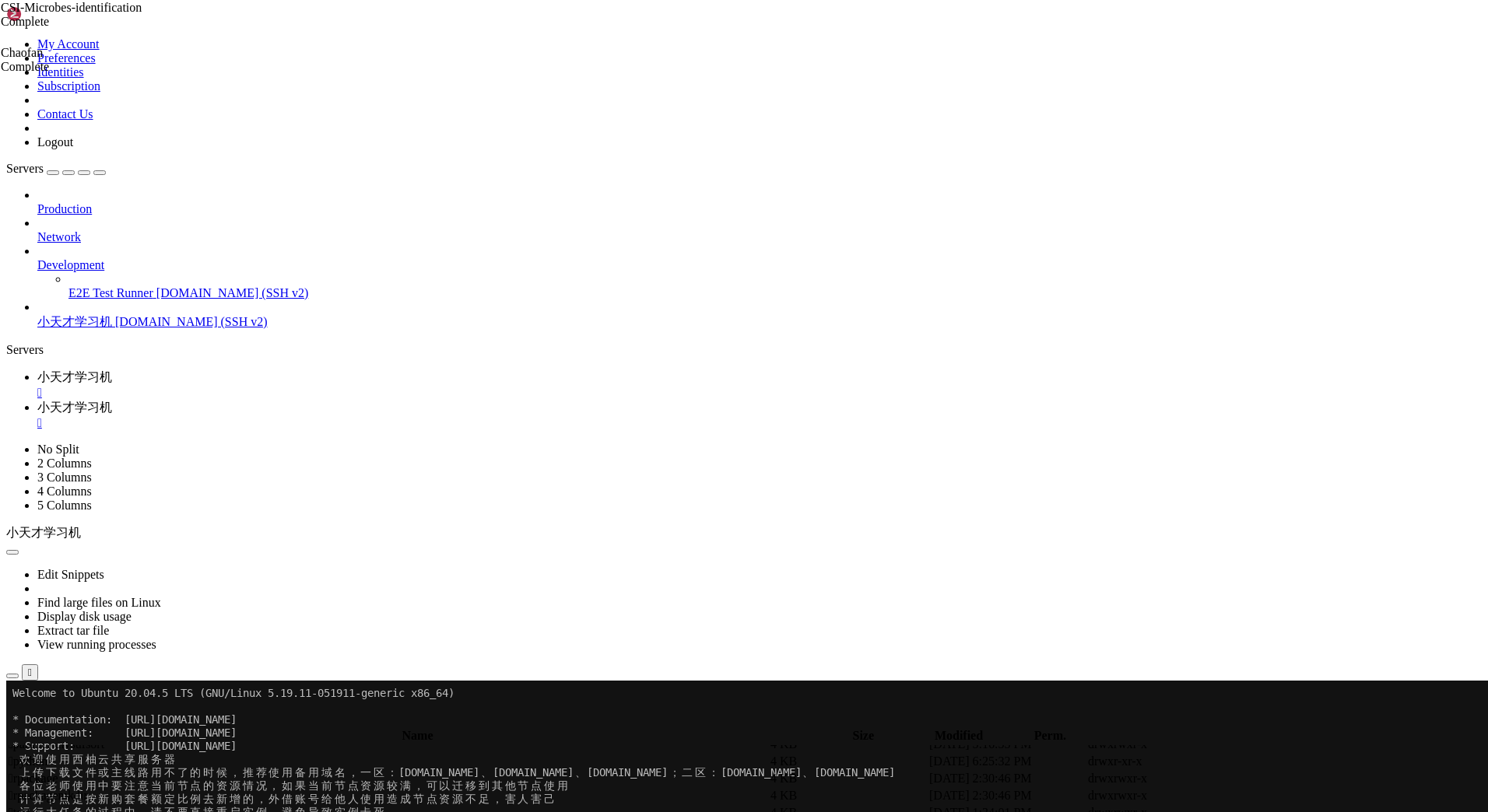
scroll to position [622, 0]
click at [302, 719] on td " python" at bounding box center [388, 727] width 760 height 16
click at [48, 720] on span " python" at bounding box center [28, 726] width 39 height 13
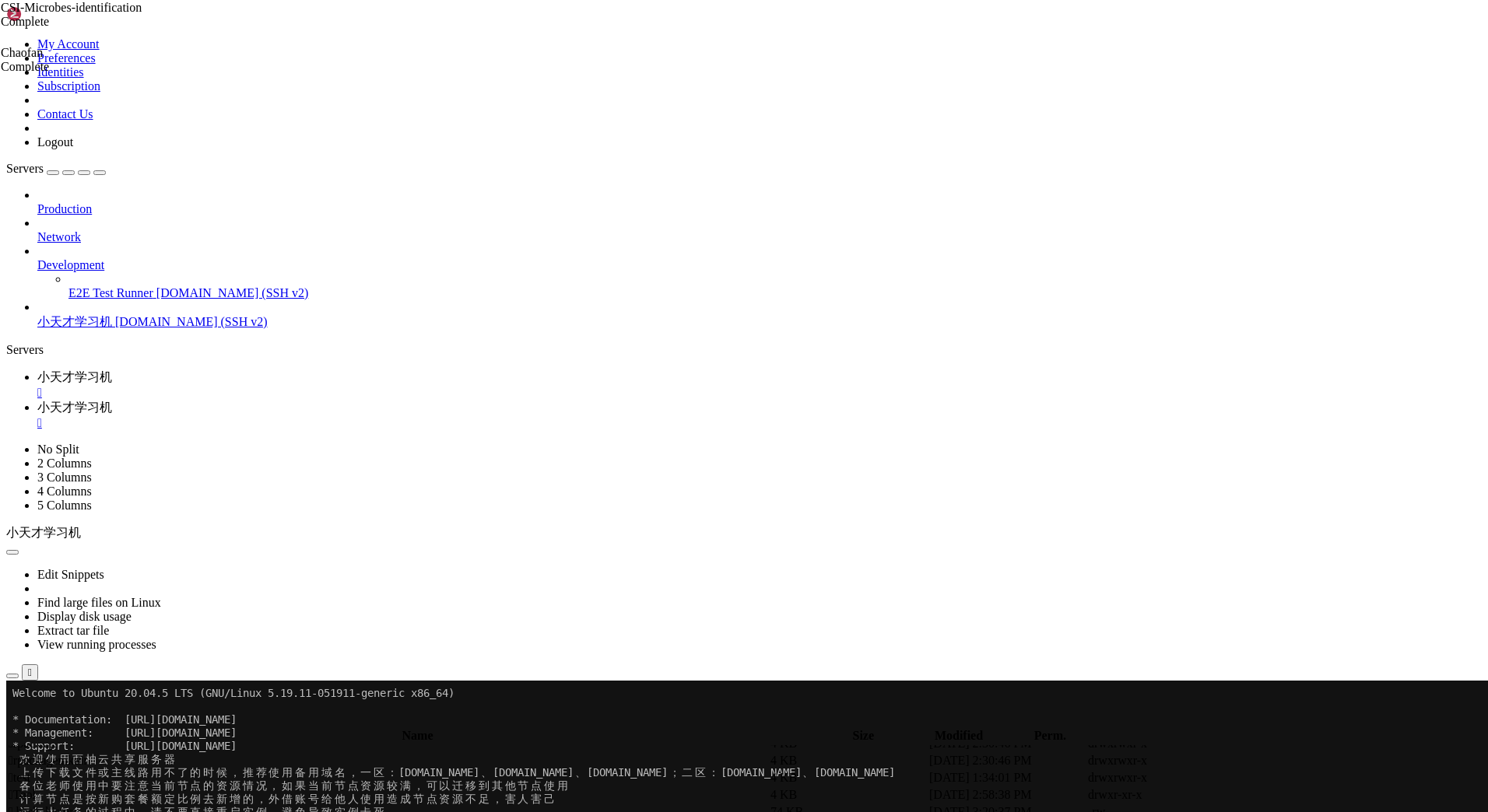
click at [48, 720] on span " python" at bounding box center [28, 726] width 39 height 13
click at [231, 370] on link "小天才学习机 " at bounding box center [759, 385] width 1444 height 30
drag, startPoint x: 381, startPoint y: 27, endPoint x: 390, endPoint y: 67, distance: 41.0
click at [381, 401] on link "小天才学习机 " at bounding box center [759, 416] width 1444 height 30
click at [48, 720] on span " python" at bounding box center [28, 726] width 39 height 13
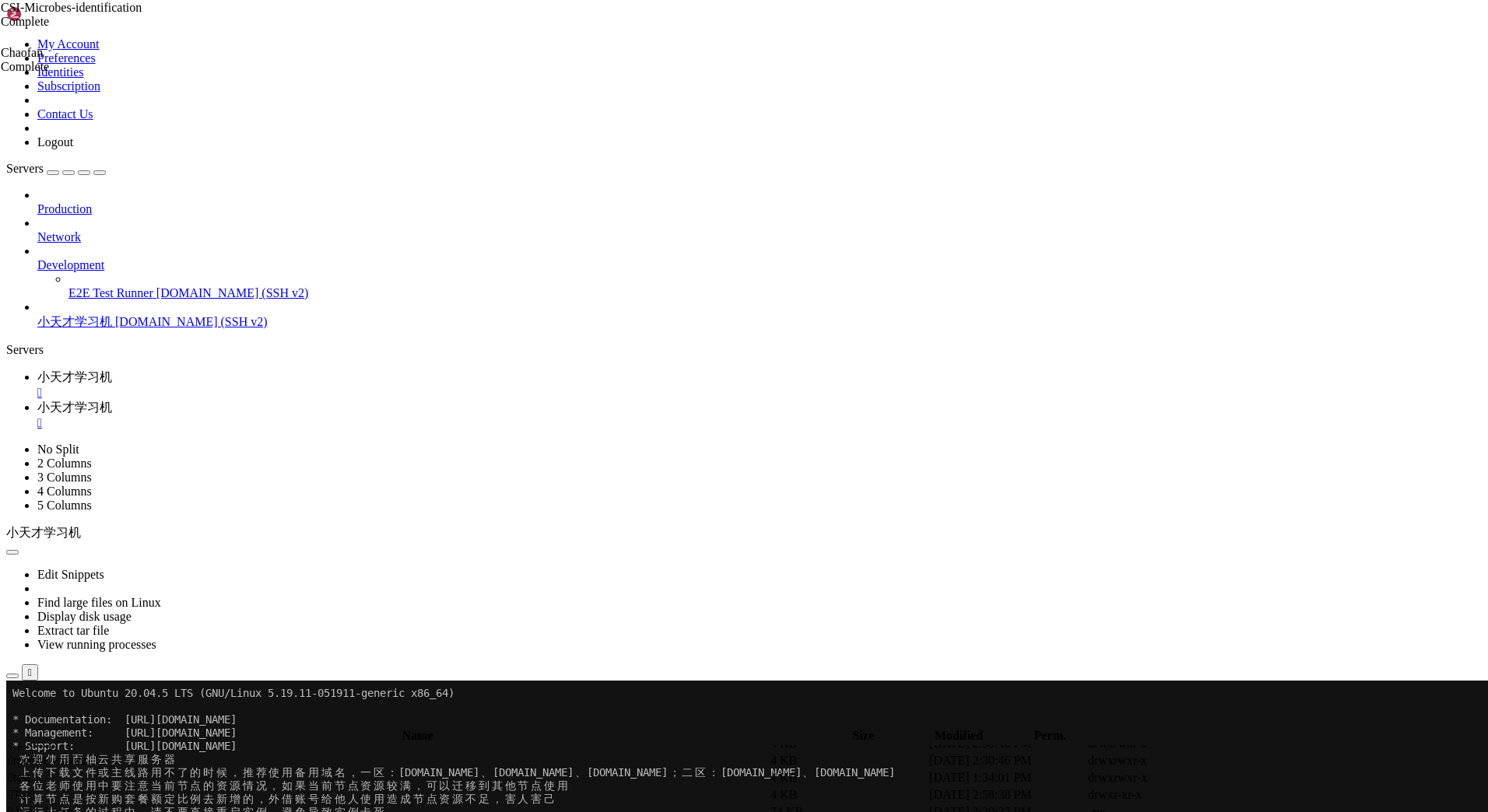
click at [48, 720] on span " python" at bounding box center [28, 726] width 39 height 13
click at [109, 783] on span " 20250525_FOXO1" at bounding box center [59, 789] width 100 height 13
click at [238, 800] on span " 20250611 FOXO1 NASH-HCC" at bounding box center [123, 807] width 229 height 13
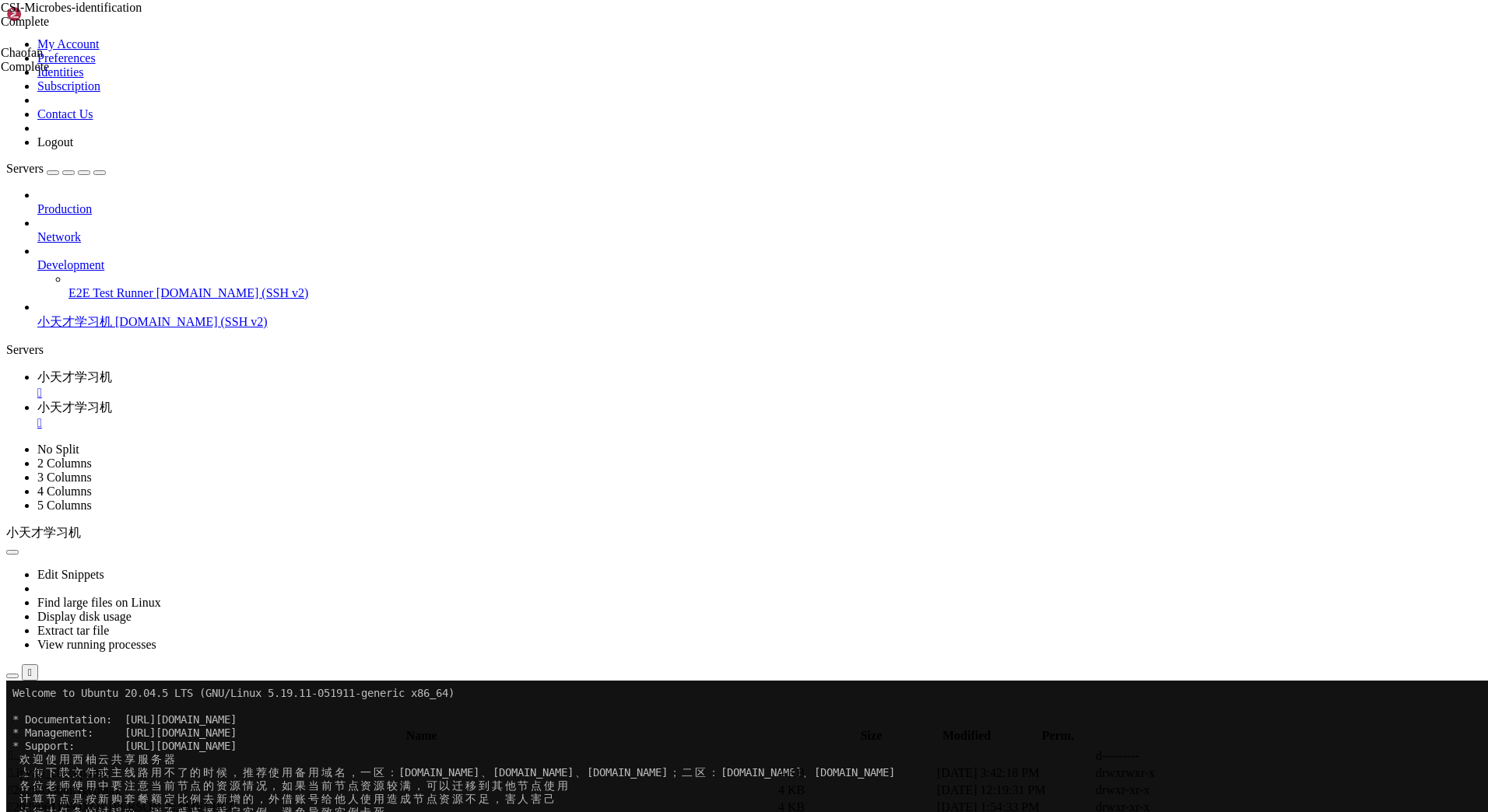
click at [238, 800] on span " 20250611 FOXO1 NASH-HCC" at bounding box center [123, 807] width 229 height 13
click at [20, 749] on span " .." at bounding box center [14, 756] width 11 height 13
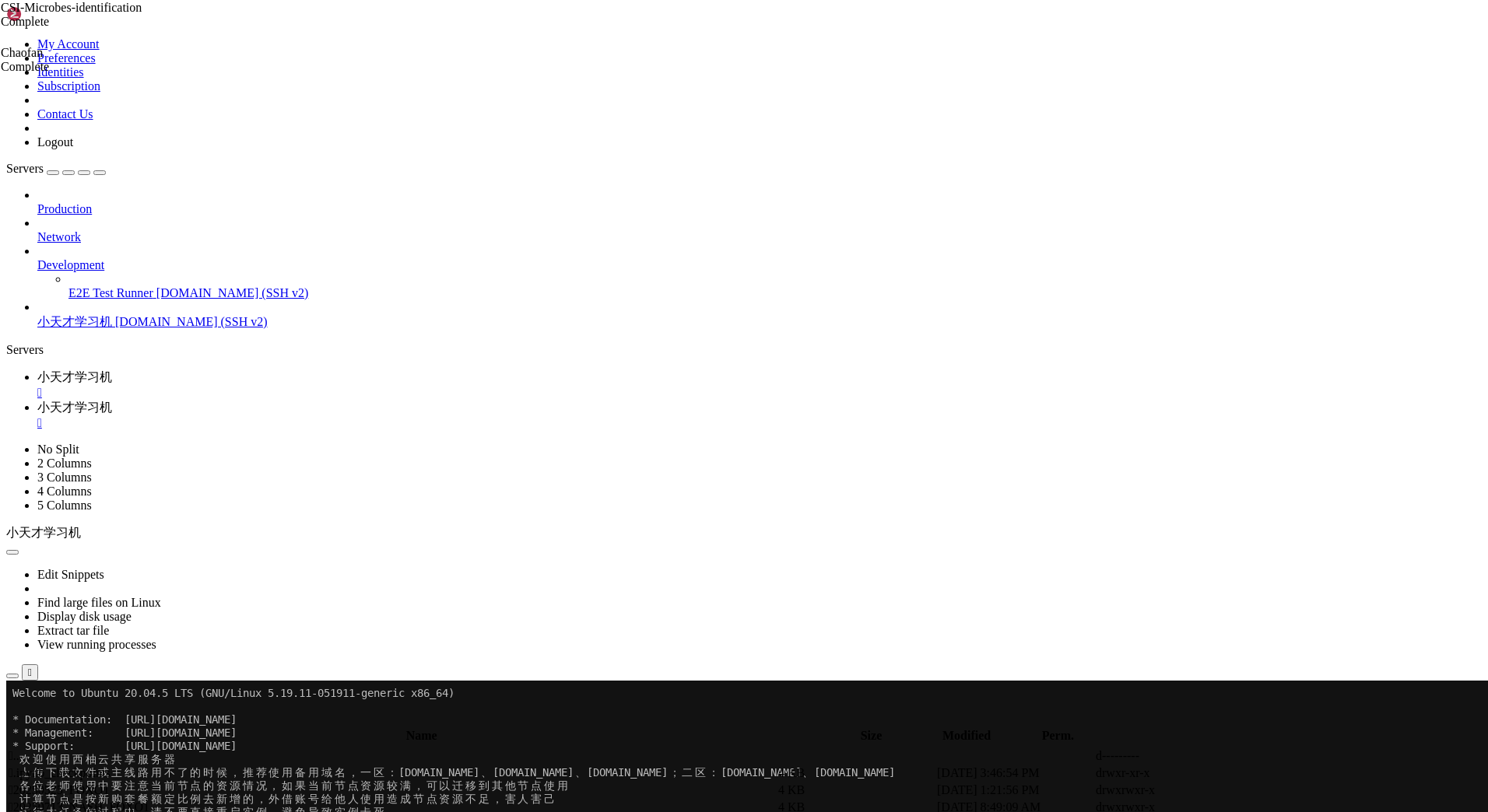
click at [149, 800] on span " 20250713_NASH_FOXO1" at bounding box center [79, 807] width 141 height 13
click at [74, 783] on span " GSE159977" at bounding box center [41, 789] width 66 height 13
type input "/home/chen/python/20250713_NASH_FOXO1/GSE159977"
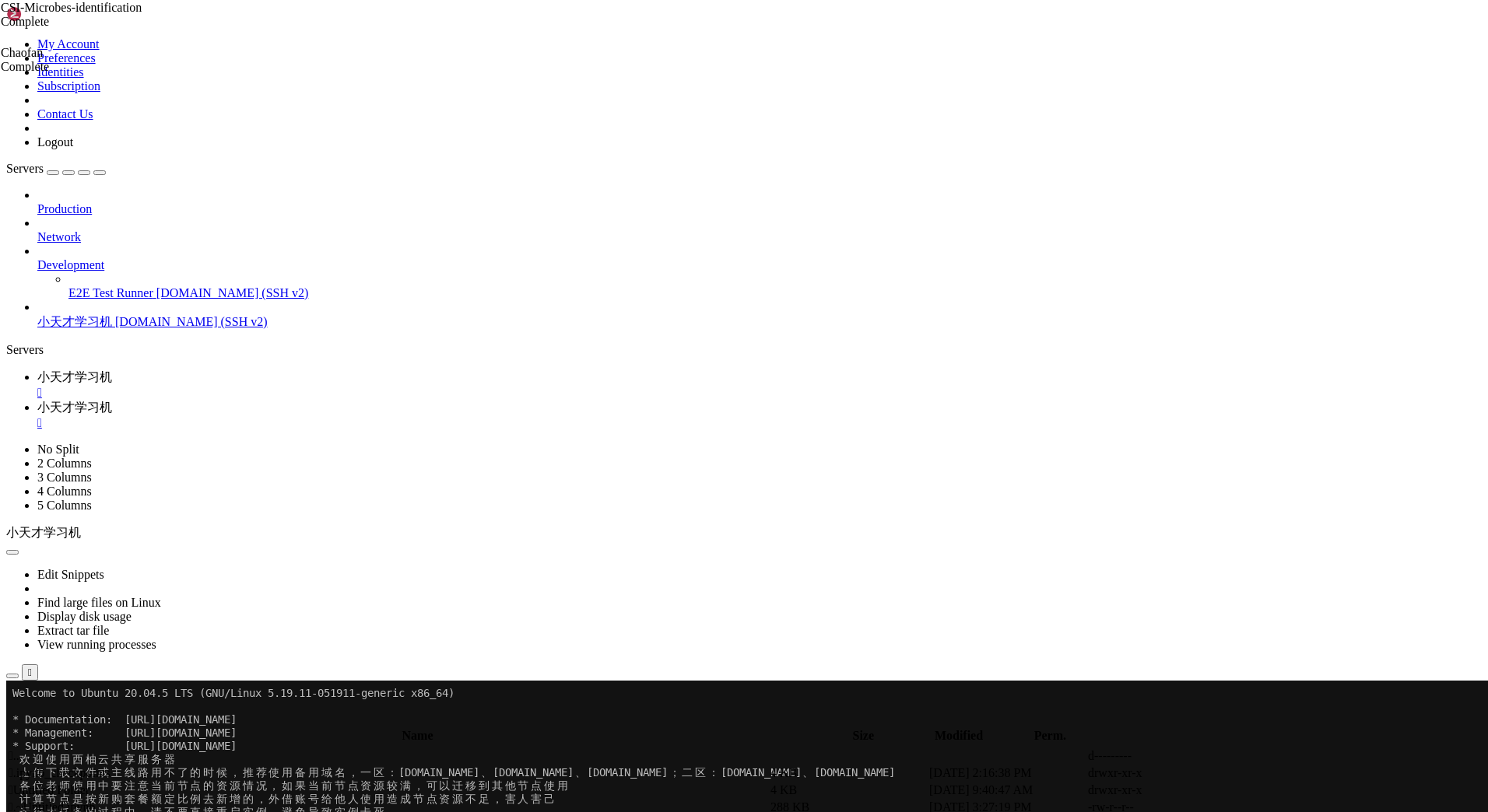
scroll to position [603, 0]
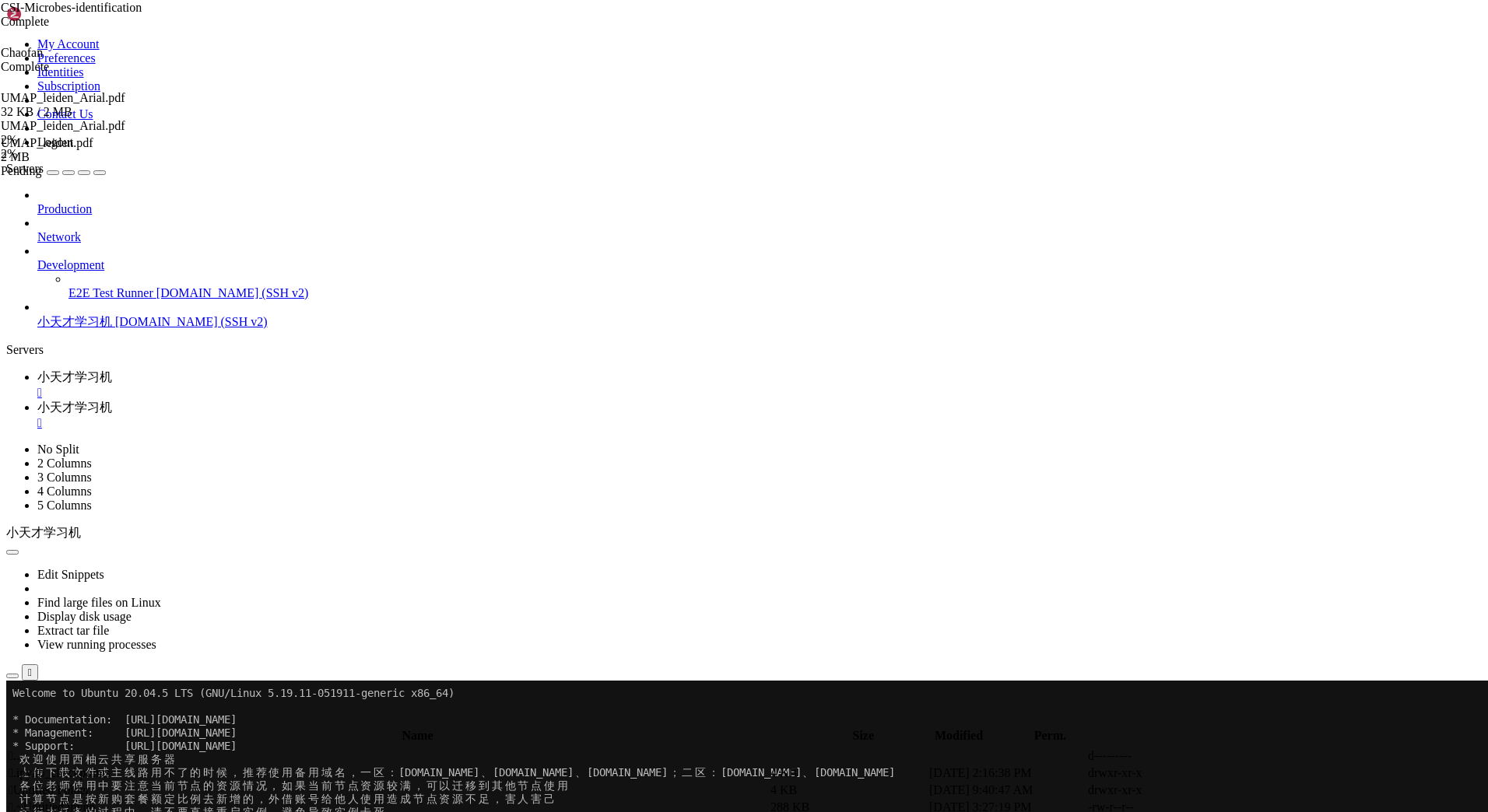
click at [1461, 420] on div "CSI-Microbes-identification Complete Chaofan Complete UMAP_leiden_Arial.pdf 32 …" at bounding box center [744, 406] width 1488 height 812
drag, startPoint x: 1296, startPoint y: 50, endPoint x: 1285, endPoint y: 51, distance: 11.0
click at [169, 722] on div "submit" at bounding box center [169, 722] width 0 height 0
drag, startPoint x: 846, startPoint y: 201, endPoint x: 848, endPoint y: 223, distance: 22.1
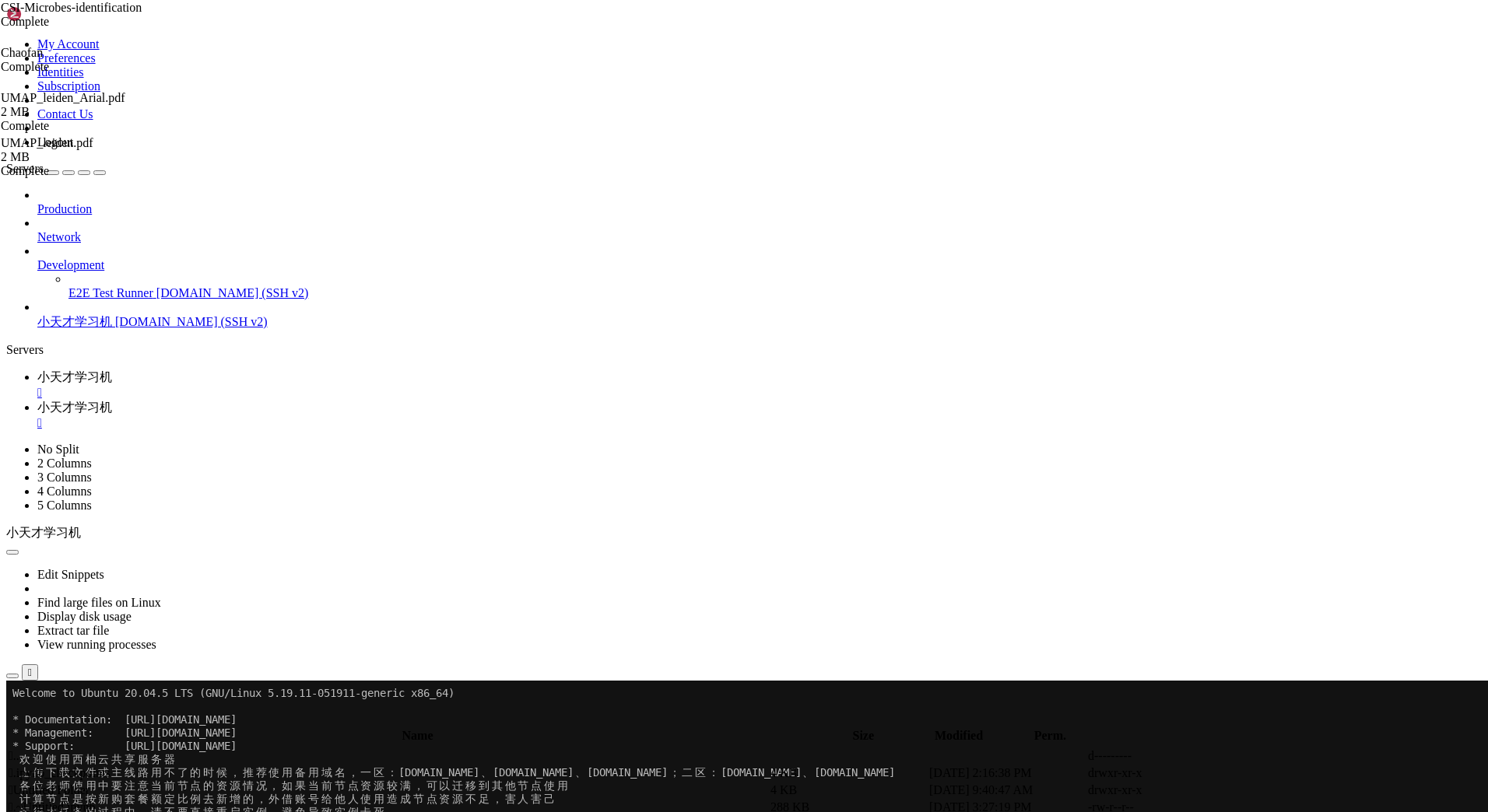
drag, startPoint x: 848, startPoint y: 223, endPoint x: 916, endPoint y: 203, distance: 70.9
click at [169, 722] on div "submit" at bounding box center [169, 722] width 0 height 0
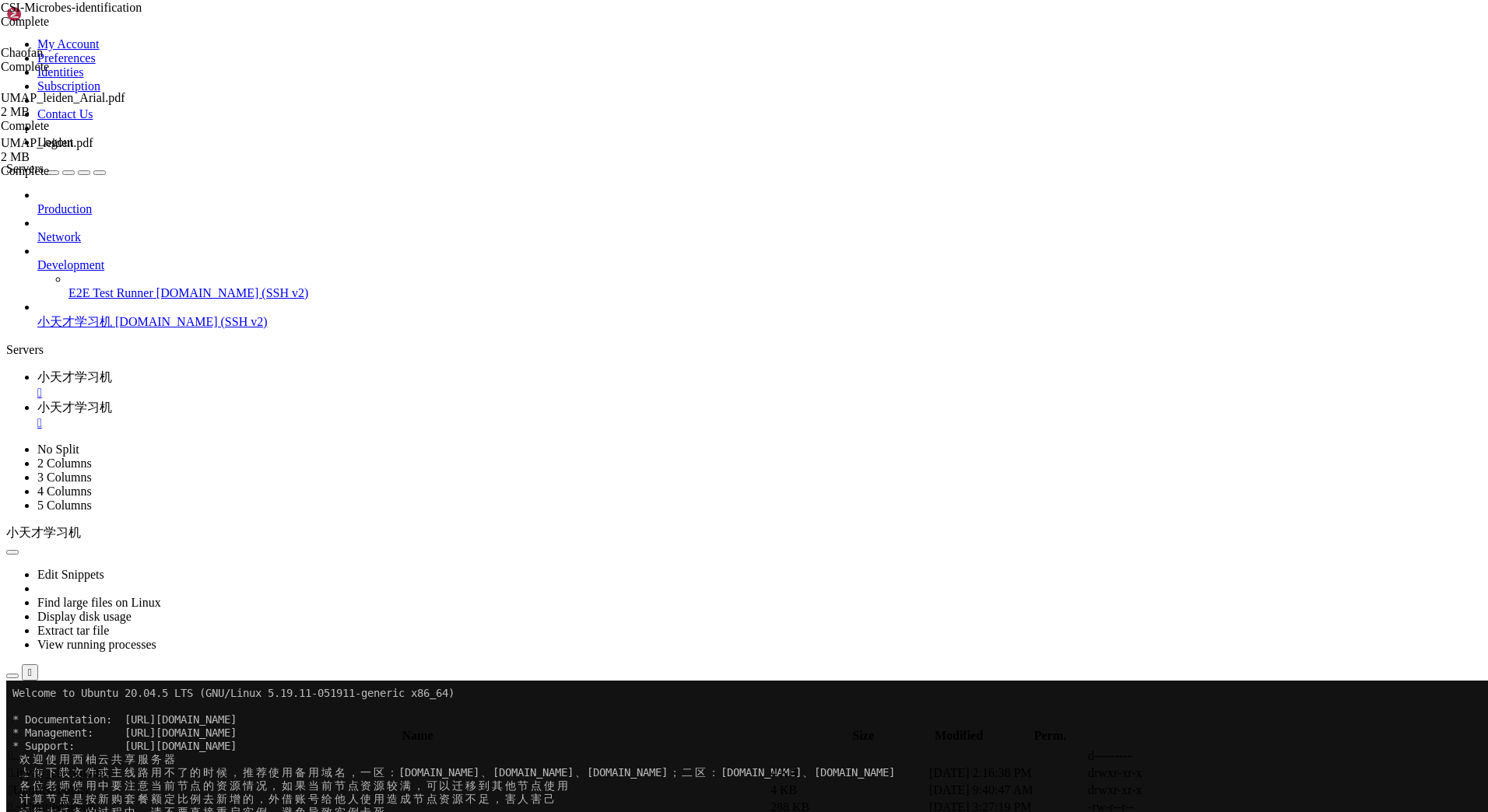
click at [169, 722] on div "submit" at bounding box center [169, 722] width 0 height 0
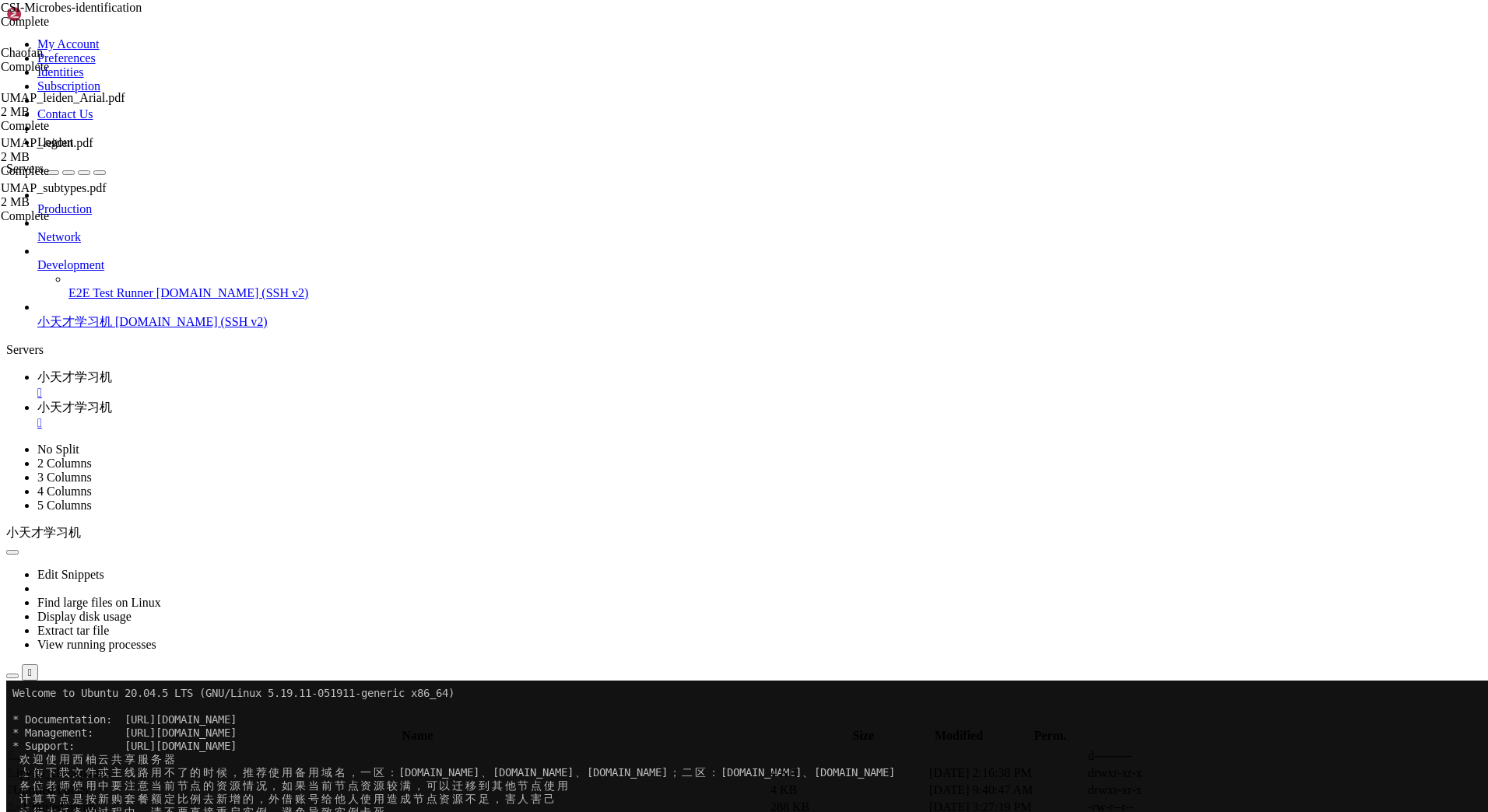
click at [1018, 728] on th "Modified" at bounding box center [959, 736] width 119 height 16
click at [169, 722] on div "submit" at bounding box center [169, 722] width 0 height 0
click at [1018, 728] on th "Modified" at bounding box center [959, 736] width 119 height 16
click at [115, 766] on span " UMAP_markers.pdf" at bounding box center [62, 772] width 106 height 13
click at [169, 722] on div "submit" at bounding box center [169, 722] width 0 height 0
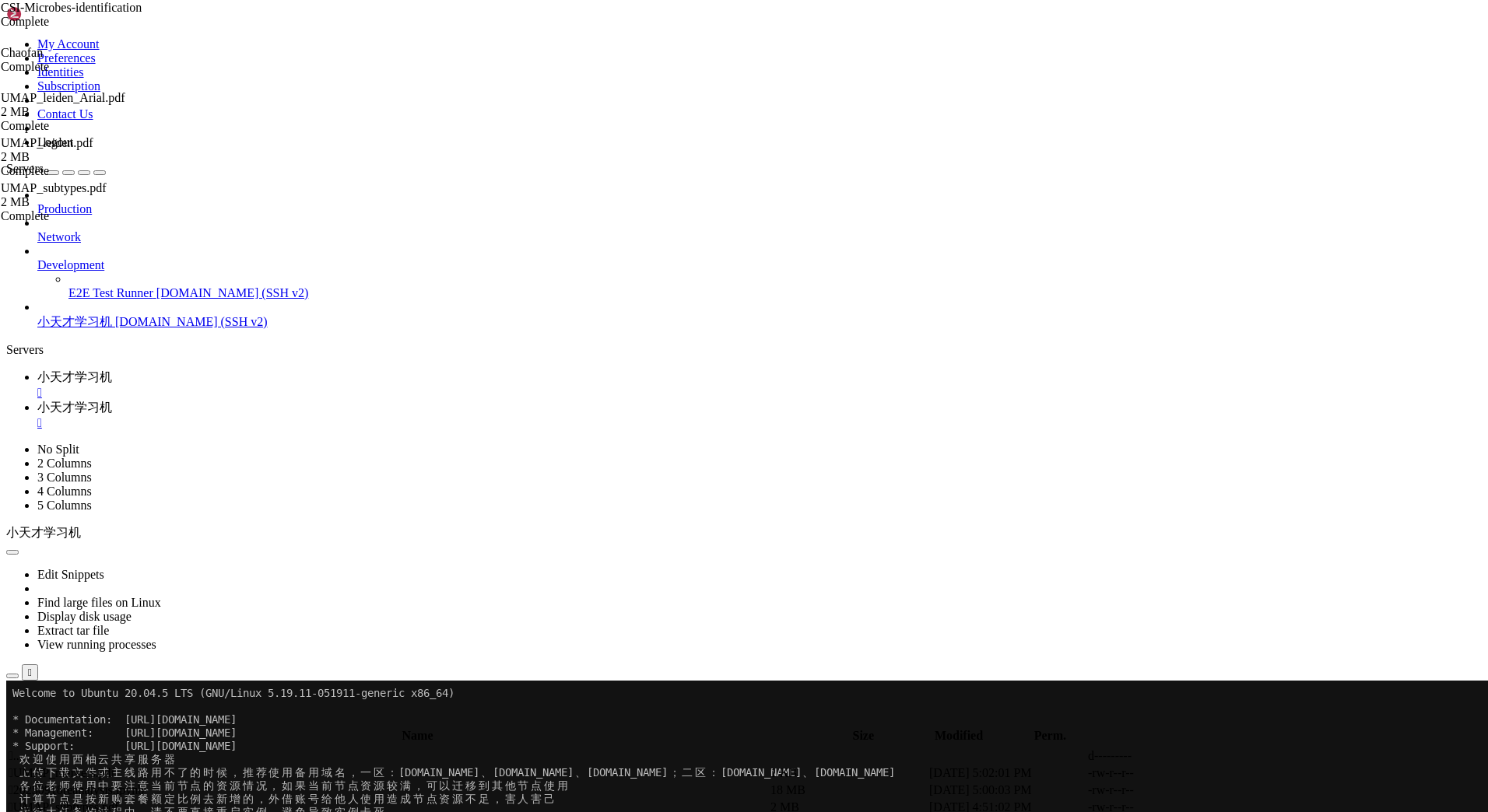
click at [169, 722] on div "submit" at bounding box center [169, 722] width 0 height 0
click at [1247, 773] on icon at bounding box center [1247, 773] width 0 height 0
click at [169, 722] on div "submit" at bounding box center [169, 722] width 0 height 0
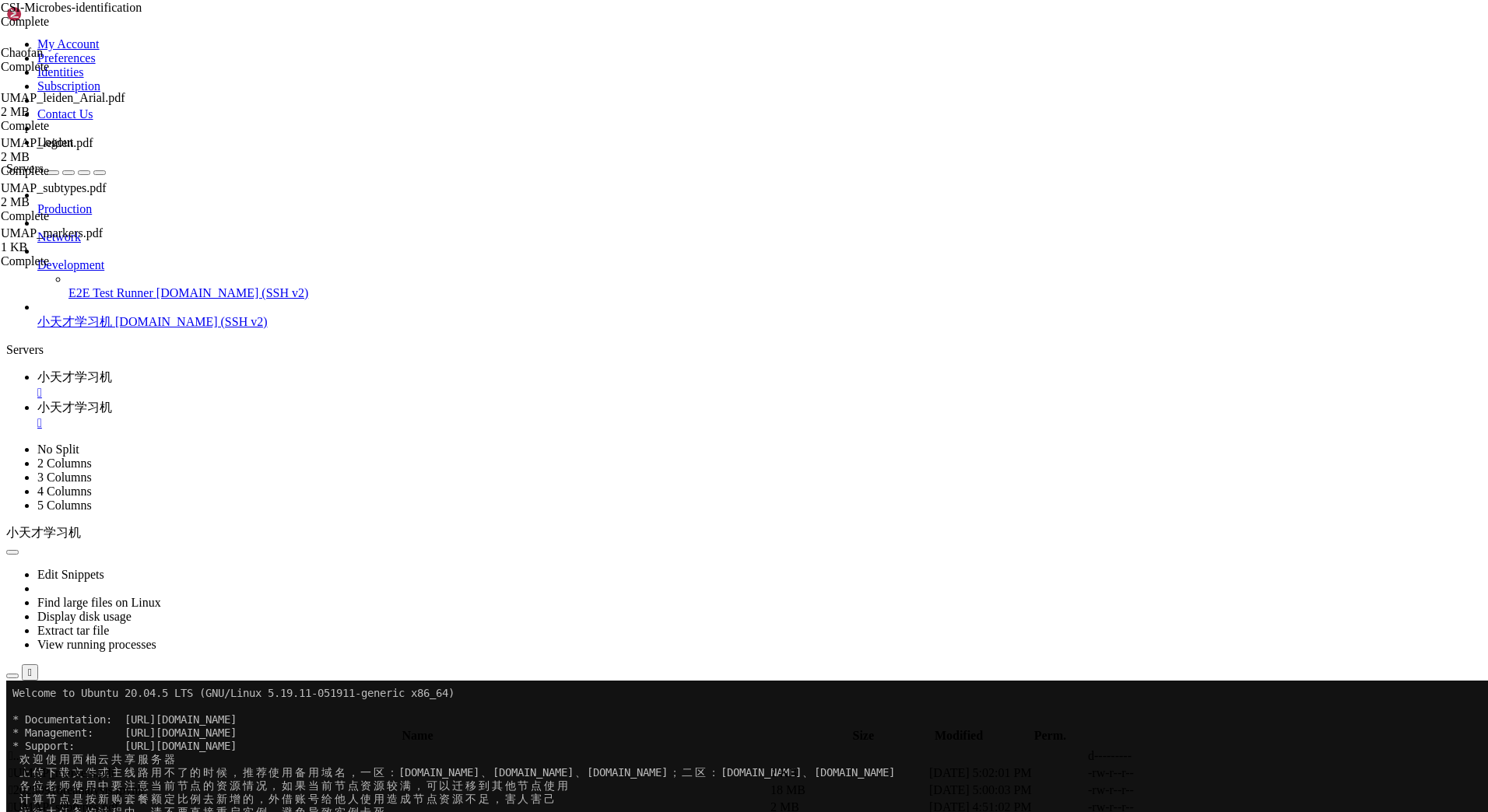
click at [169, 722] on div "submit" at bounding box center [169, 722] width 0 height 0
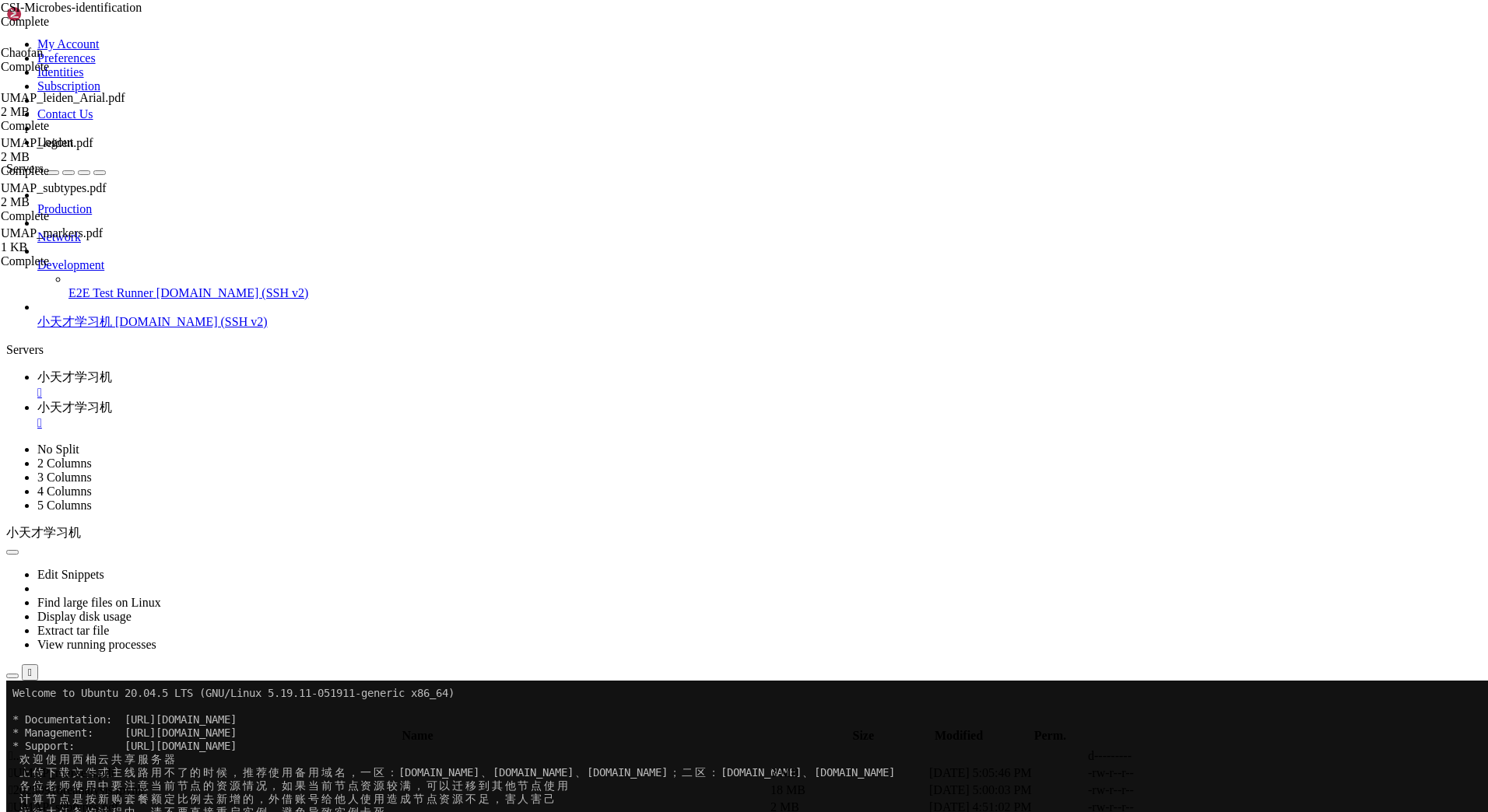
drag, startPoint x: 1307, startPoint y: 166, endPoint x: 1314, endPoint y: 157, distance: 11.4
click at [1311, 765] on td at bounding box center [1325, 773] width 157 height 16
click at [1247, 773] on icon at bounding box center [1247, 773] width 0 height 0
click at [1434, 478] on div "CSI-Microbes-identification Complete Chaofan Complete UMAP_leiden_Arial.pdf 2 M…" at bounding box center [744, 406] width 1488 height 812
click at [169, 722] on div "submit" at bounding box center [169, 722] width 0 height 0
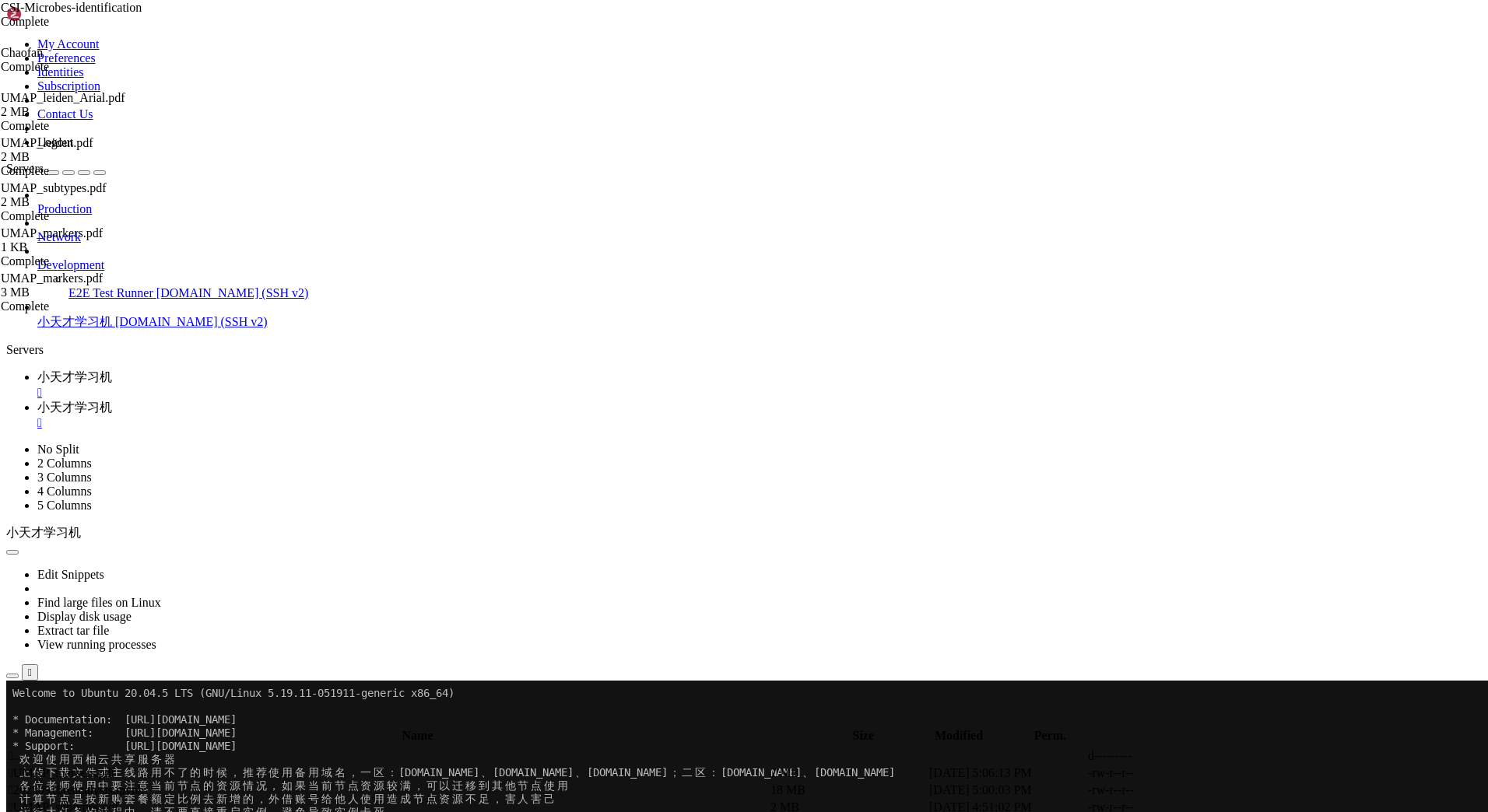
click at [169, 722] on div "submit" at bounding box center [169, 722] width 0 height 0
click at [175, 720] on button "submit" at bounding box center [169, 722] width 13 height 5
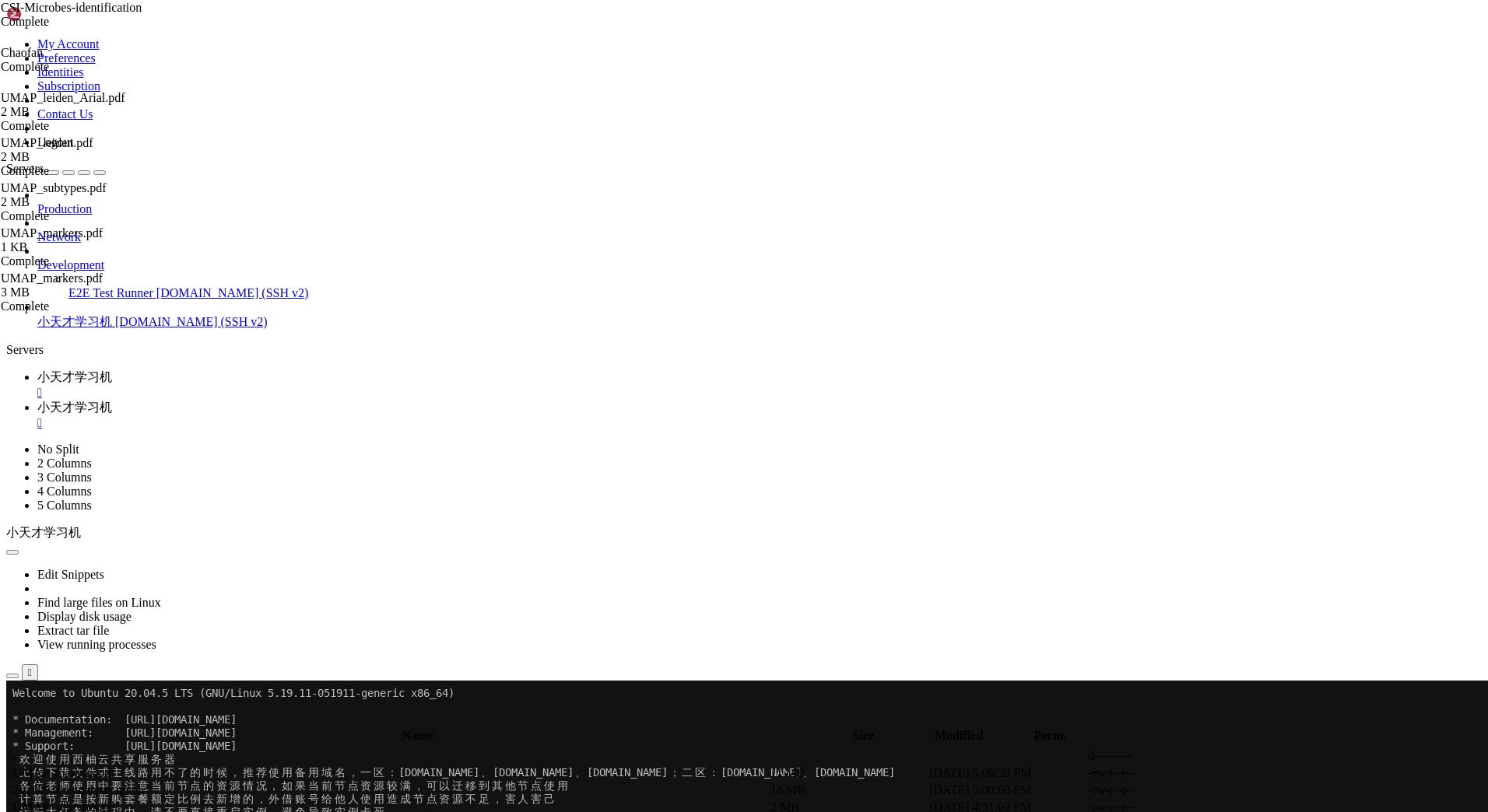
click at [175, 720] on button "submit" at bounding box center [169, 722] width 13 height 5
click at [169, 722] on div "submit" at bounding box center [169, 722] width 0 height 0
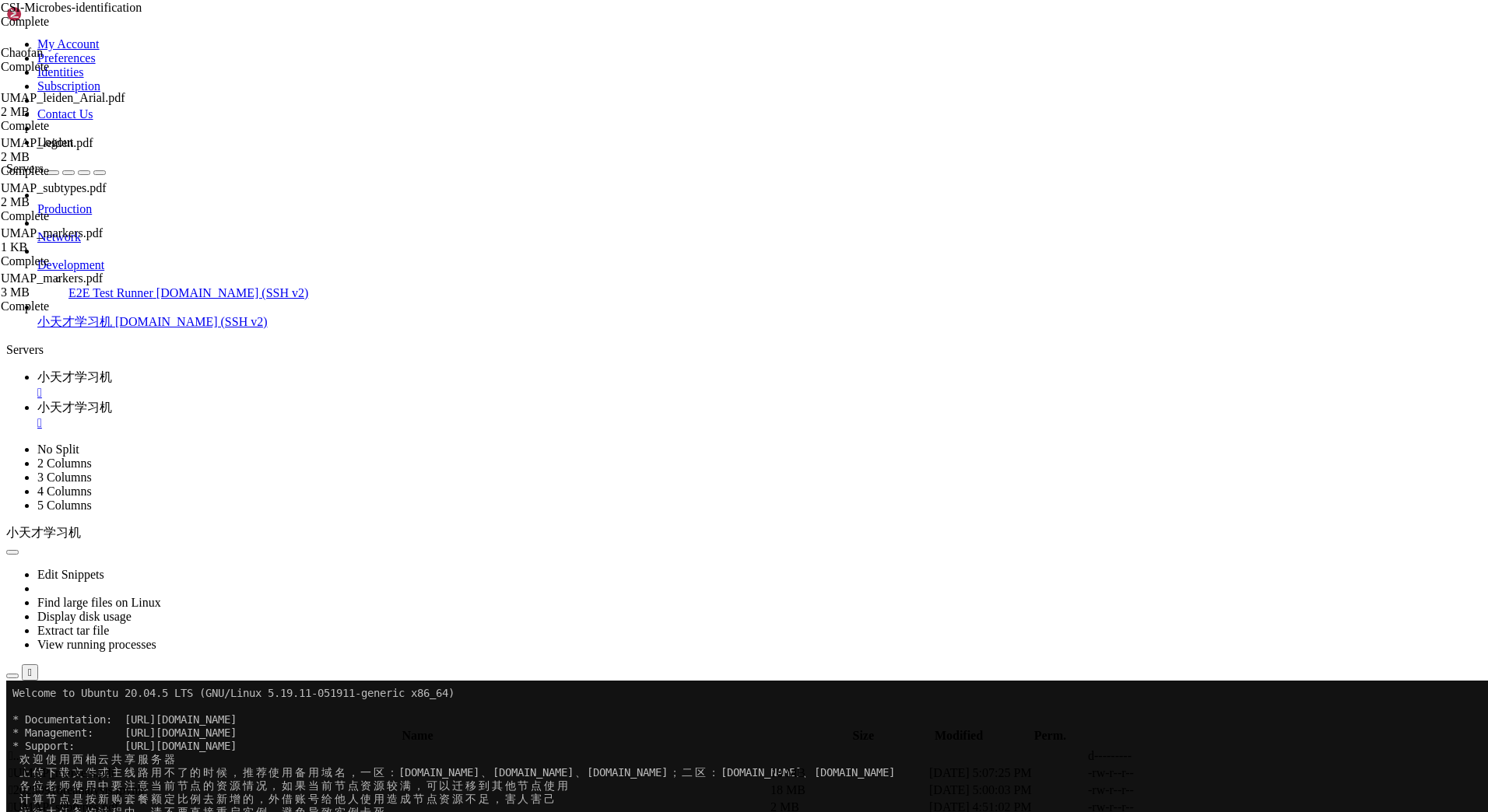
click at [175, 720] on button "submit" at bounding box center [169, 722] width 13 height 5
click at [169, 722] on div "submit" at bounding box center [169, 722] width 0 height 0
drag, startPoint x: 1288, startPoint y: 57, endPoint x: 1295, endPoint y: 82, distance: 26.0
click at [169, 722] on div "submit" at bounding box center [169, 722] width 0 height 0
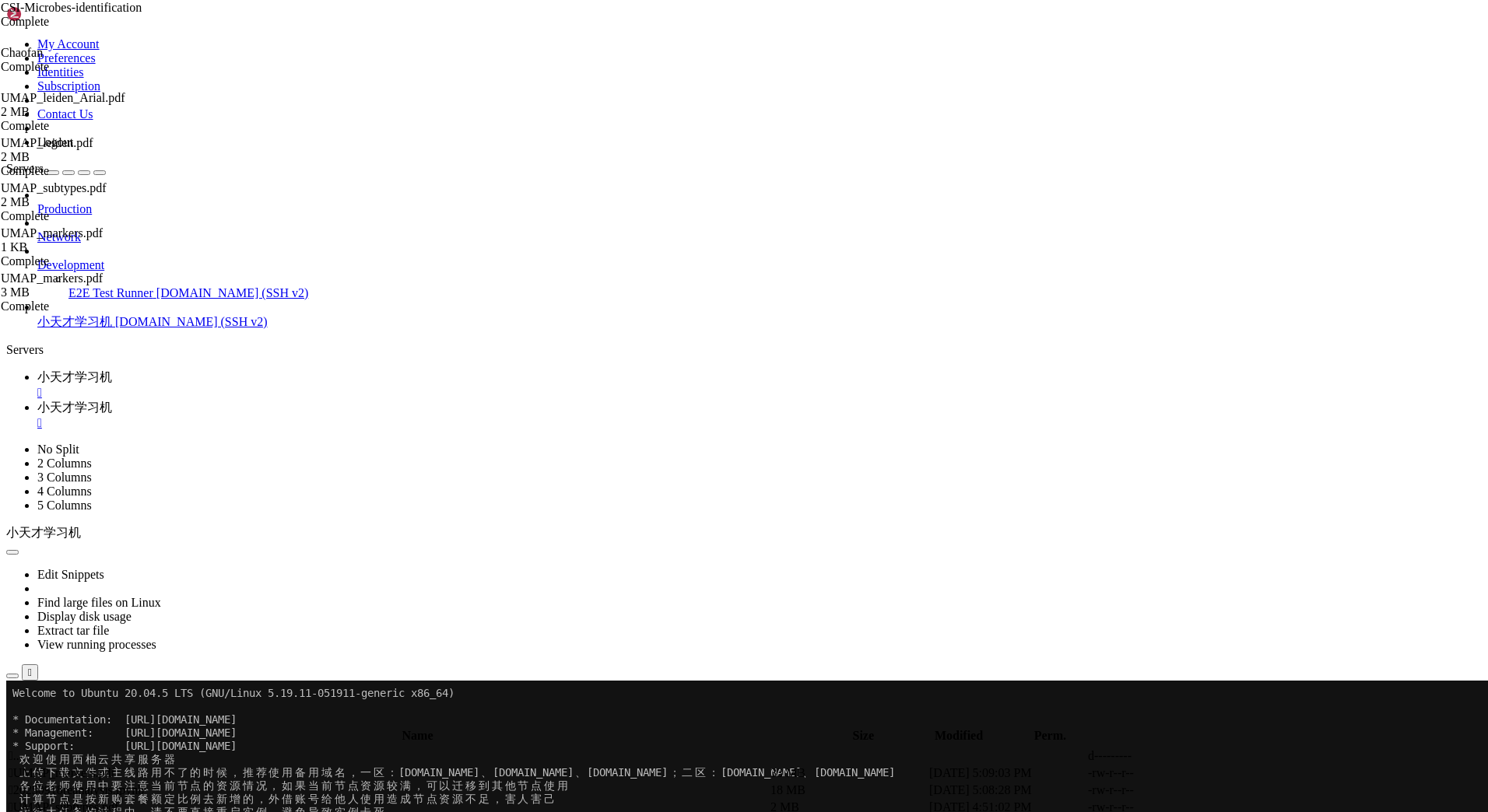
click at [1247, 773] on icon at bounding box center [1247, 773] width 0 height 0
click at [169, 722] on div "submit" at bounding box center [169, 722] width 0 height 0
click at [1247, 773] on icon at bounding box center [1247, 773] width 0 height 0
click at [156, 404] on div "UMAP_subtypes.pdf 2 MB Complete" at bounding box center [78, 383] width 156 height 42
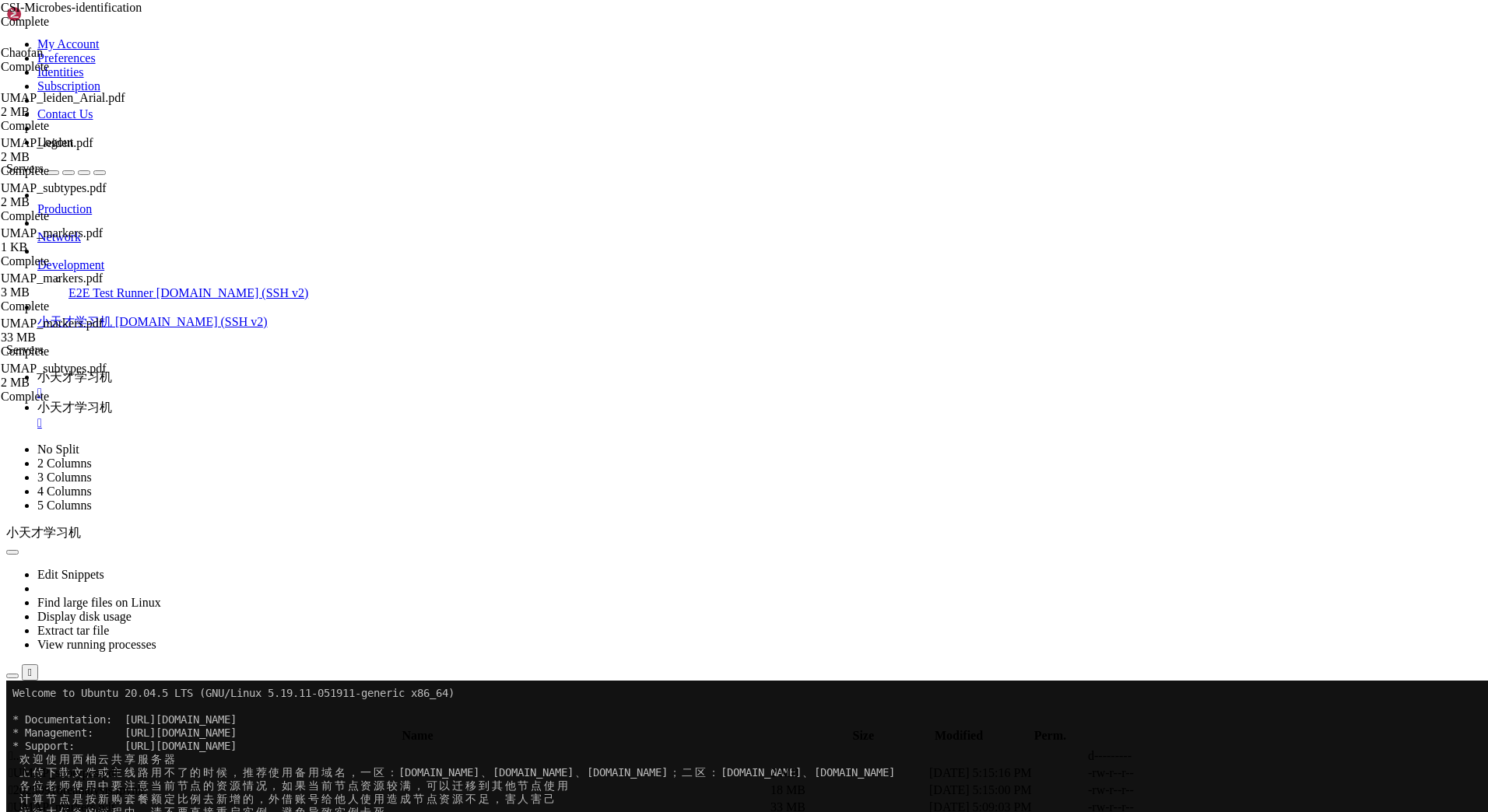
drag, startPoint x: 1411, startPoint y: 0, endPoint x: 768, endPoint y: 96, distance: 650.1
click at [768, 728] on th "Name" at bounding box center [418, 736] width 819 height 16
click at [768, 749] on td " .." at bounding box center [388, 757] width 760 height 16
click at [169, 722] on div "submit" at bounding box center [169, 722] width 0 height 0
click at [1018, 728] on th "Modified" at bounding box center [959, 736] width 119 height 16
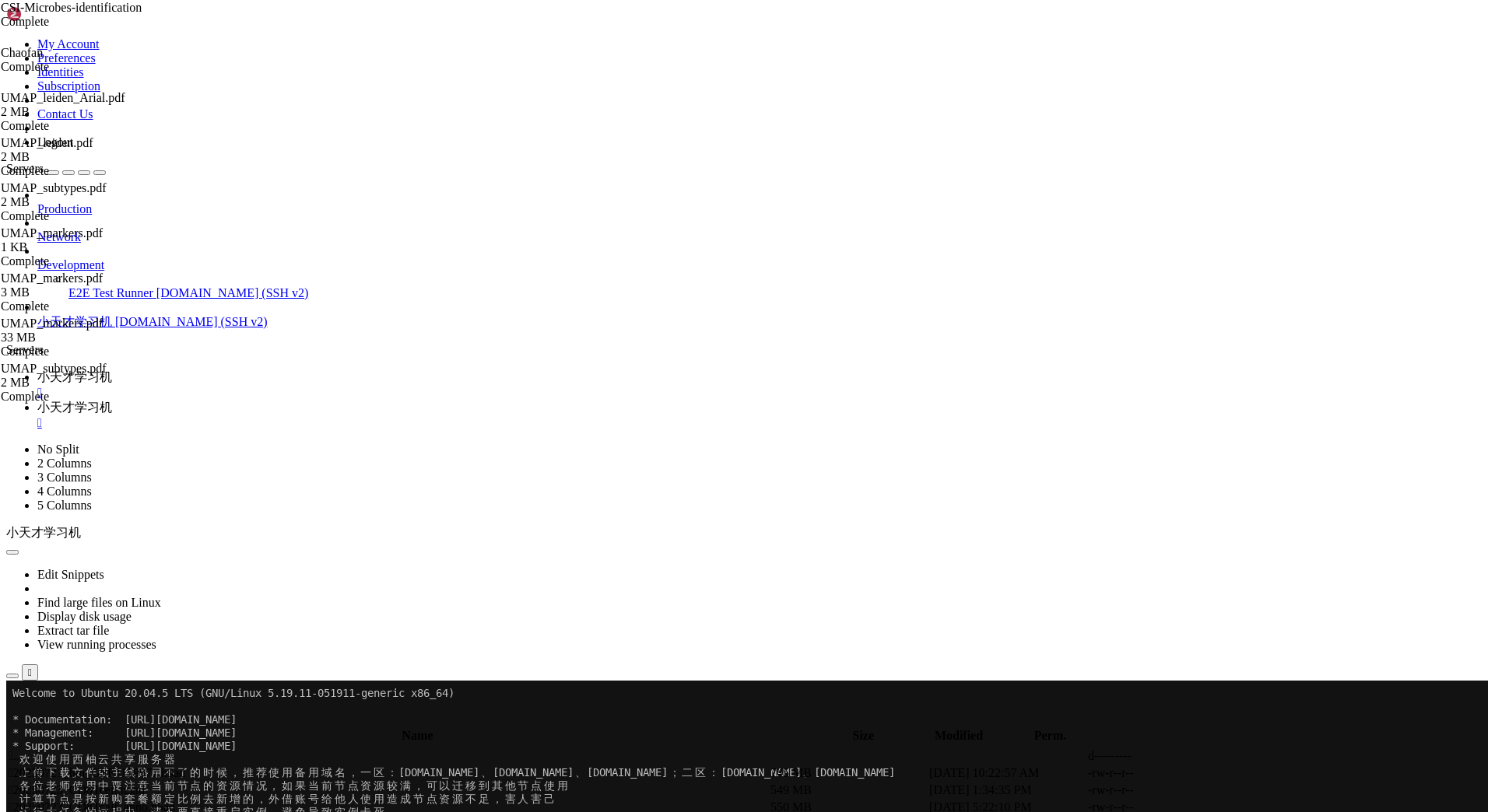
click at [169, 722] on div "submit" at bounding box center [169, 722] width 0 height 0
click at [1018, 728] on th "Modified" at bounding box center [959, 736] width 119 height 16
click at [1247, 773] on icon at bounding box center [1247, 773] width 0 height 0
click at [156, 449] on div "Complete" at bounding box center [78, 442] width 156 height 14
click at [169, 722] on div "submit" at bounding box center [169, 722] width 0 height 0
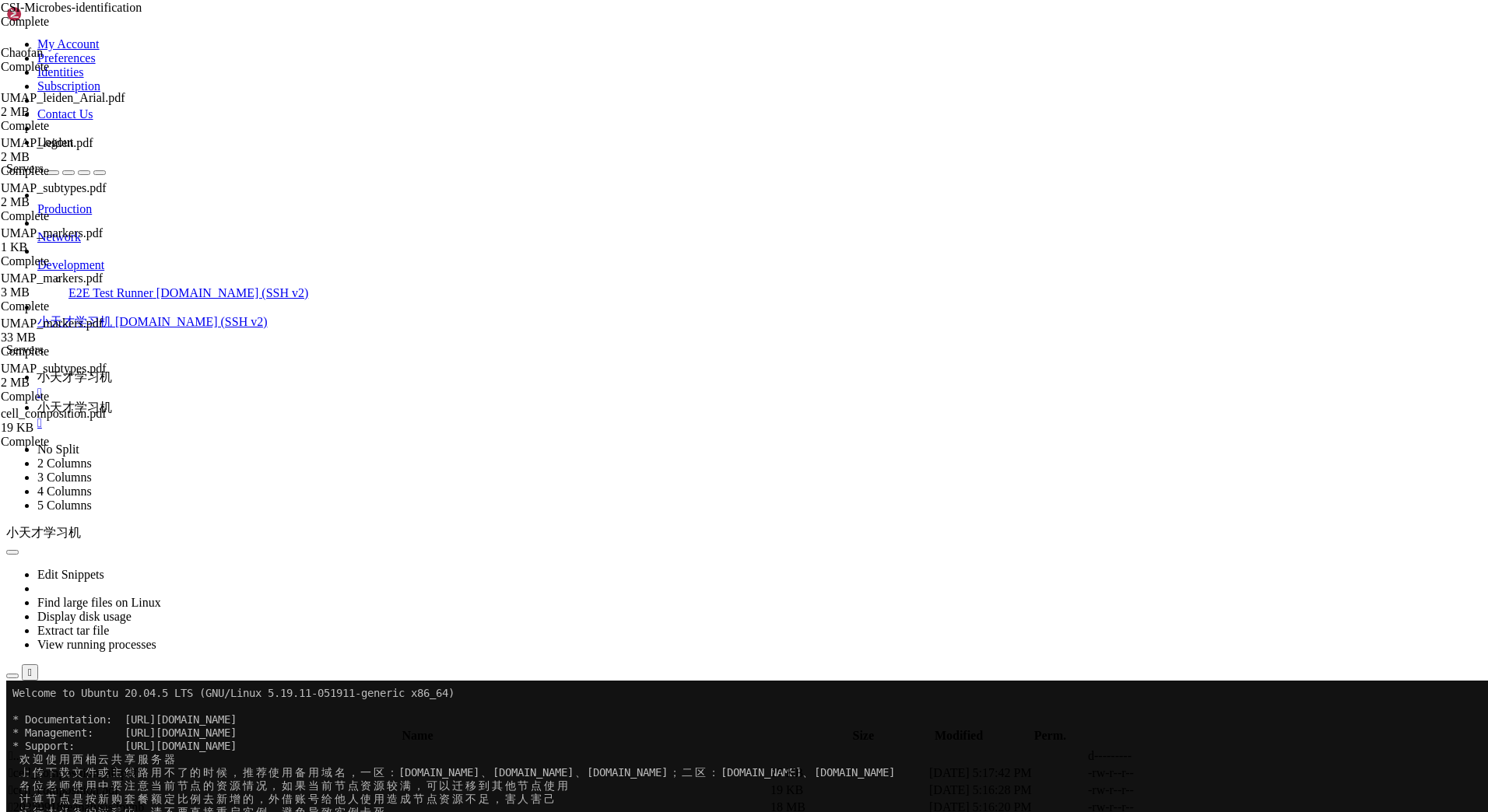
click at [1247, 773] on icon at bounding box center [1247, 773] width 0 height 0
drag, startPoint x: 1288, startPoint y: 58, endPoint x: 1287, endPoint y: 86, distance: 28.0
click at [169, 722] on div "submit" at bounding box center [169, 722] width 0 height 0
click at [1247, 773] on link at bounding box center [1247, 773] width 0 height 0
click at [1426, 691] on div "CSI-Microbes-identification Complete Chaofan Complete UMAP_leiden_Arial.pdf 2 M…" at bounding box center [744, 406] width 1488 height 812
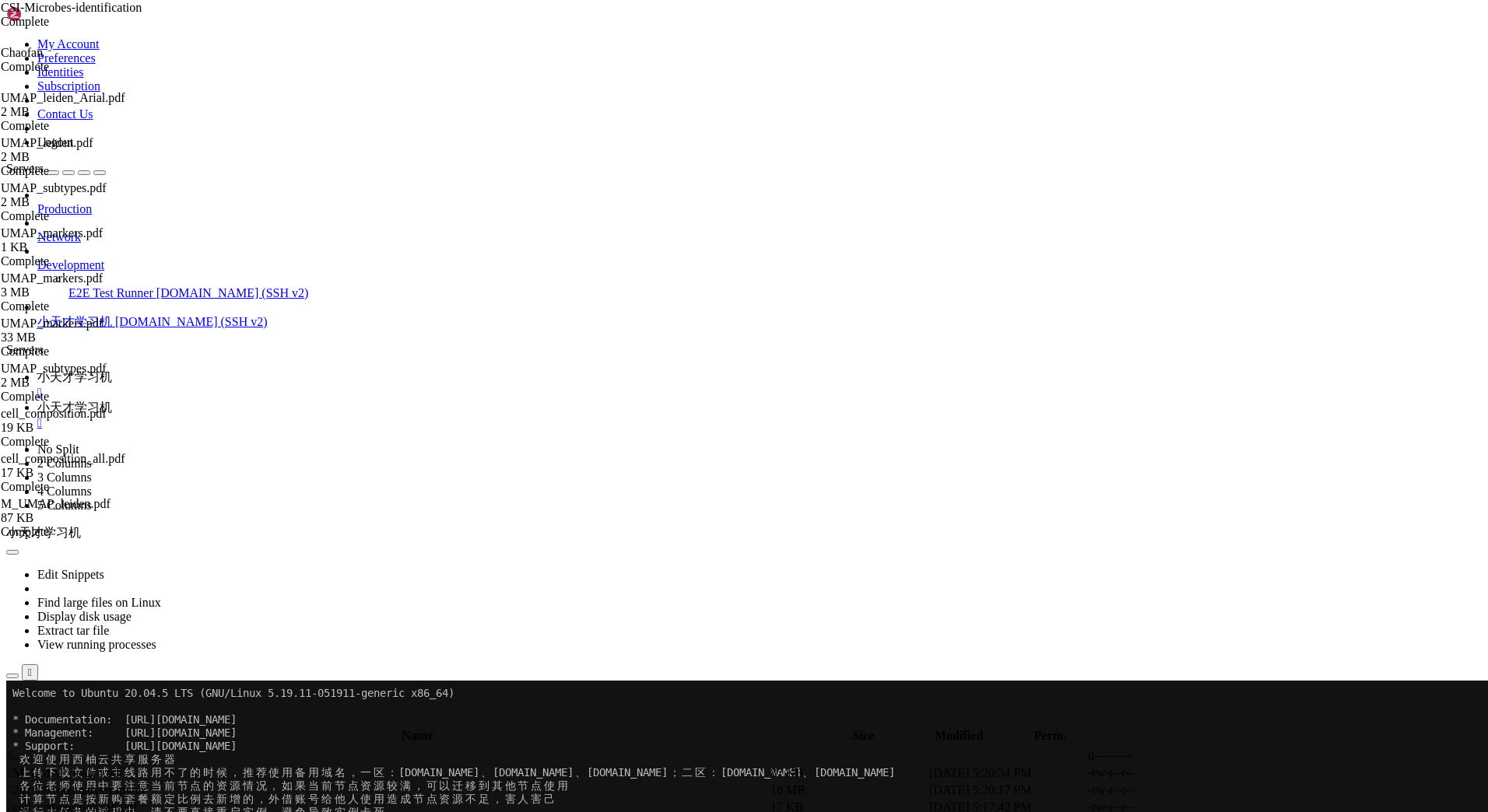
click at [169, 722] on div "submit" at bounding box center [169, 722] width 0 height 0
drag, startPoint x: 1282, startPoint y: 60, endPoint x: 1278, endPoint y: 68, distance: 8.9
click at [169, 722] on div "submit" at bounding box center [169, 722] width 0 height 0
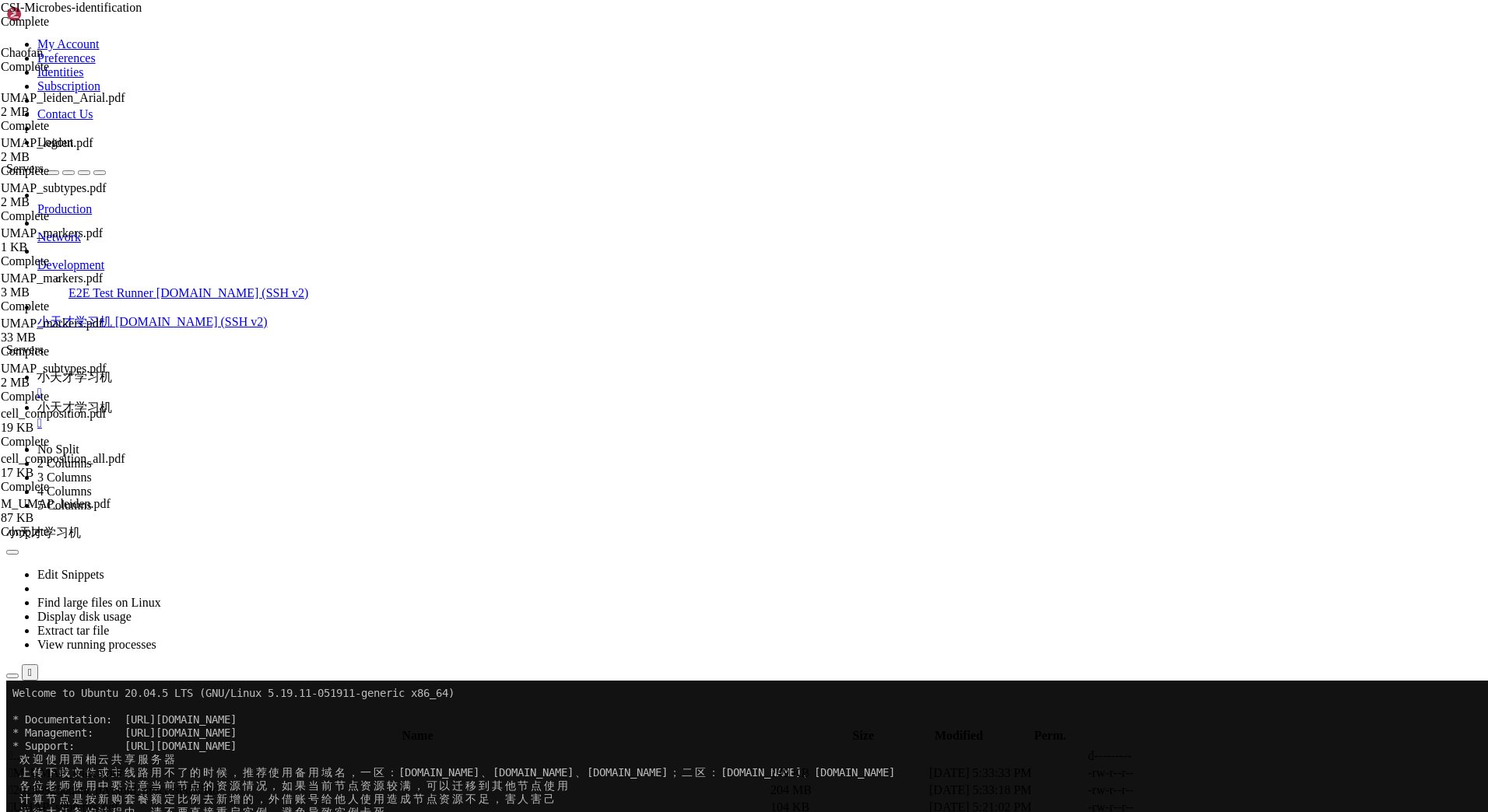
click at [169, 722] on div "submit" at bounding box center [169, 722] width 0 height 0
click at [123, 766] on span " M_UMAP_leiden.pdf" at bounding box center [66, 772] width 114 height 13
click at [1247, 773] on icon at bounding box center [1247, 773] width 0 height 0
click at [1285, 55] on div at bounding box center [744, 406] width 1488 height 812
click at [169, 722] on div "submit" at bounding box center [169, 722] width 0 height 0
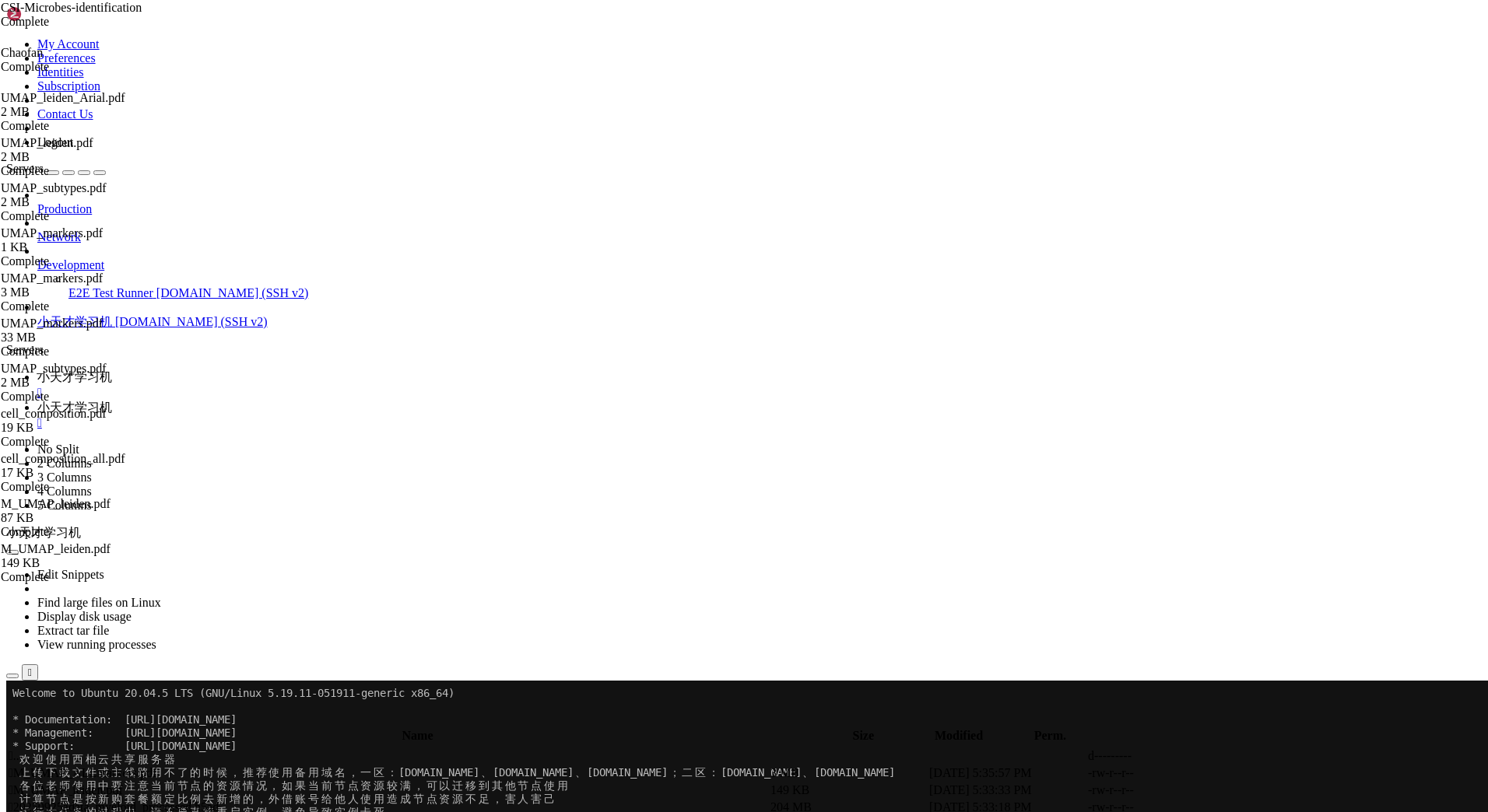
click at [1247, 773] on icon at bounding box center [1247, 773] width 0 height 0
click at [169, 722] on div "submit" at bounding box center [169, 722] width 0 height 0
drag, startPoint x: 862, startPoint y: 217, endPoint x: 916, endPoint y: 210, distance: 54.5
click at [169, 722] on div "submit" at bounding box center [169, 722] width 0 height 0
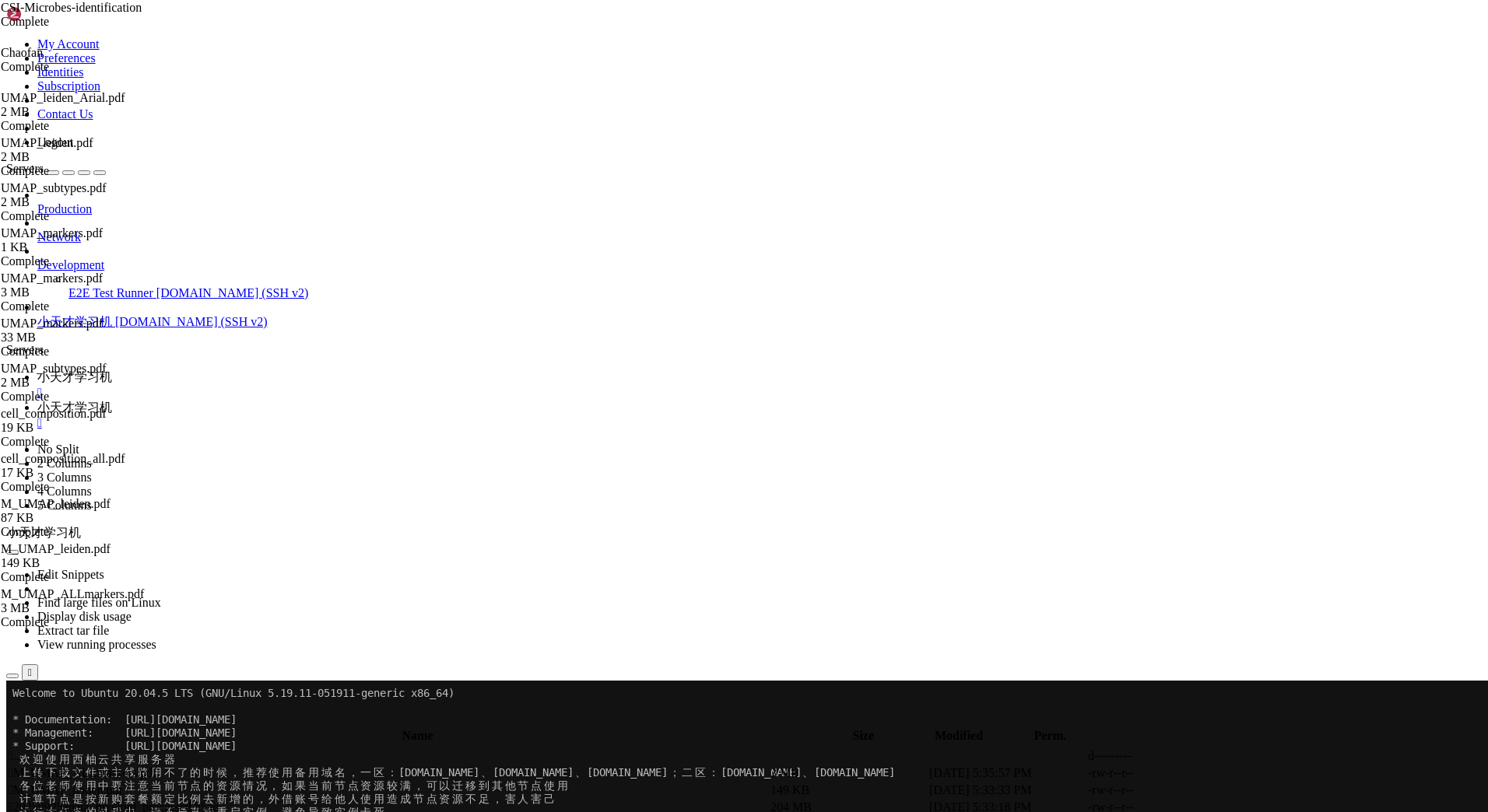
click at [169, 722] on div "submit" at bounding box center [169, 722] width 0 height 0
click at [1247, 773] on icon at bounding box center [1247, 773] width 0 height 0
click at [169, 722] on div "submit" at bounding box center [169, 722] width 0 height 0
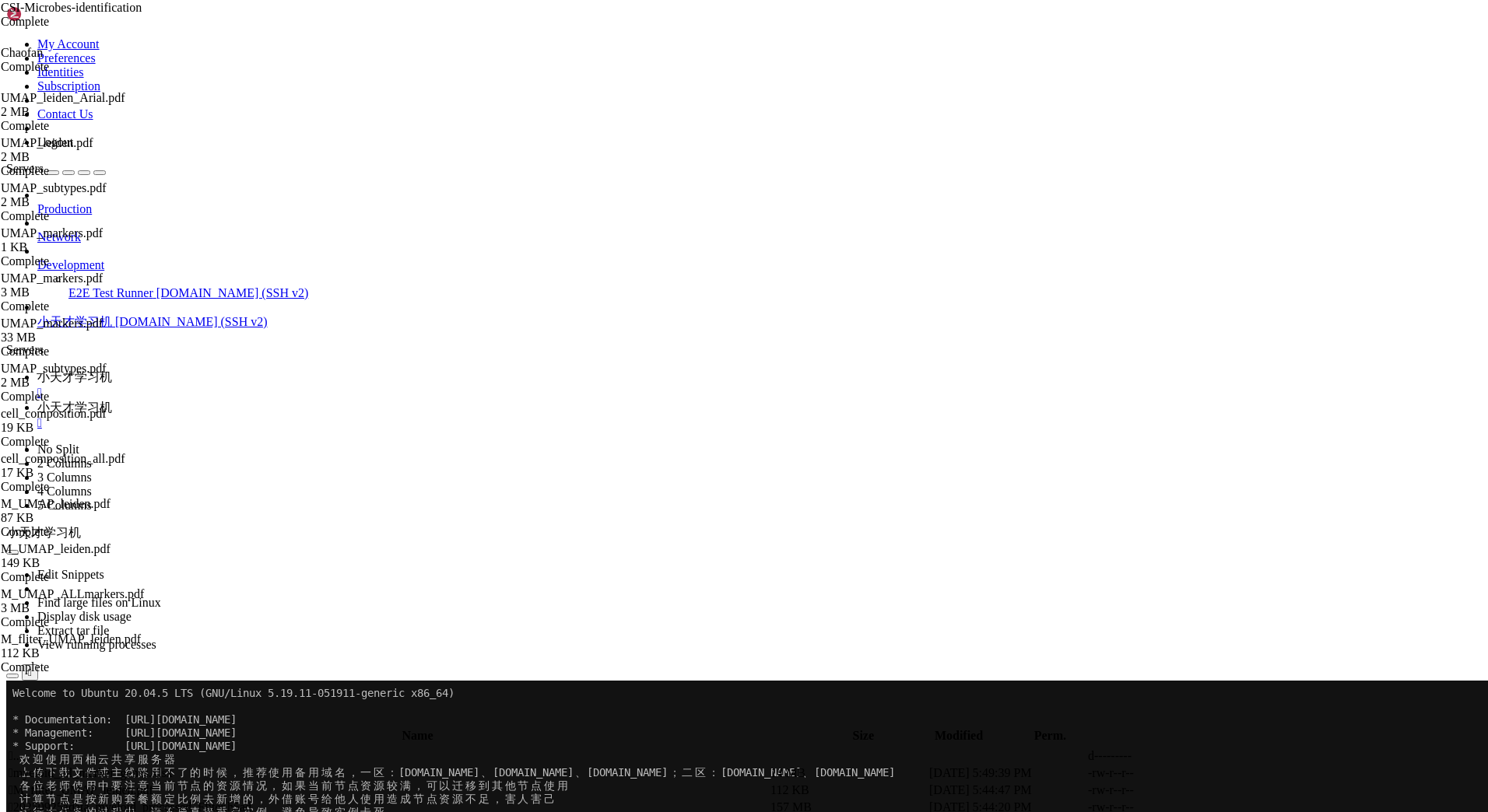
click at [1247, 773] on icon at bounding box center [1247, 773] width 0 height 0
